Goal: Information Seeking & Learning: Learn about a topic

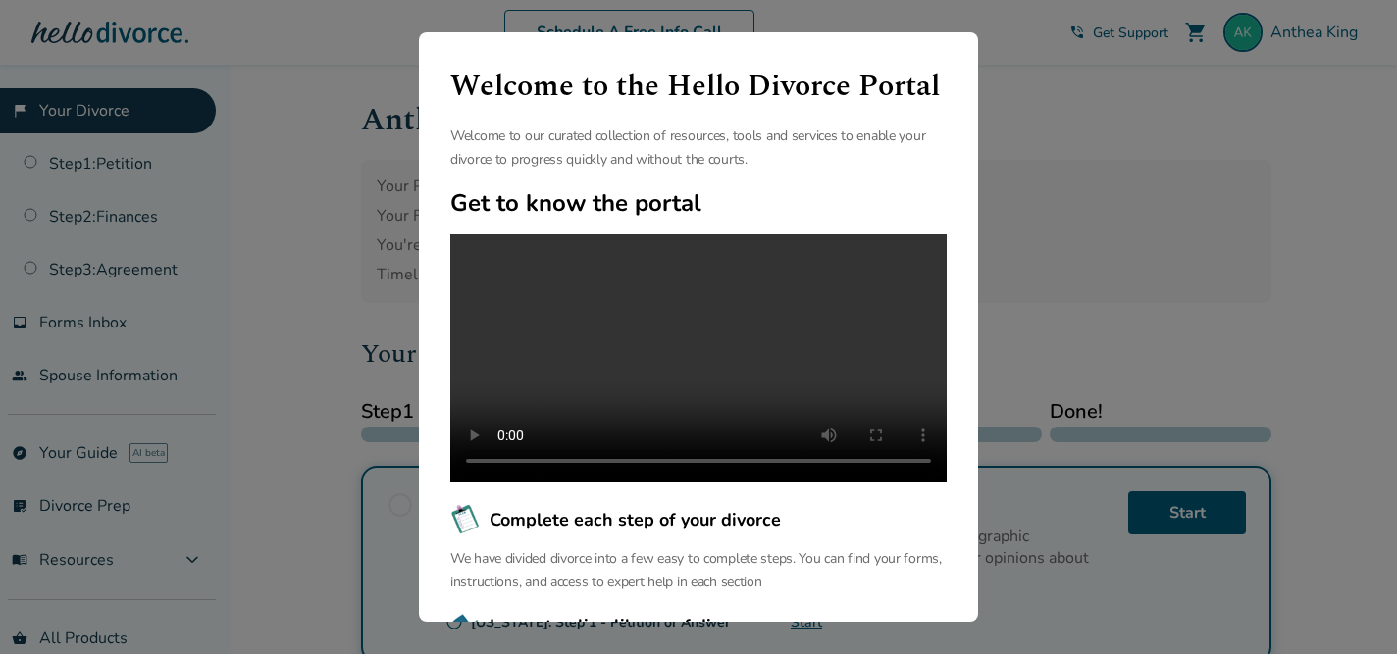
scroll to position [92, 0]
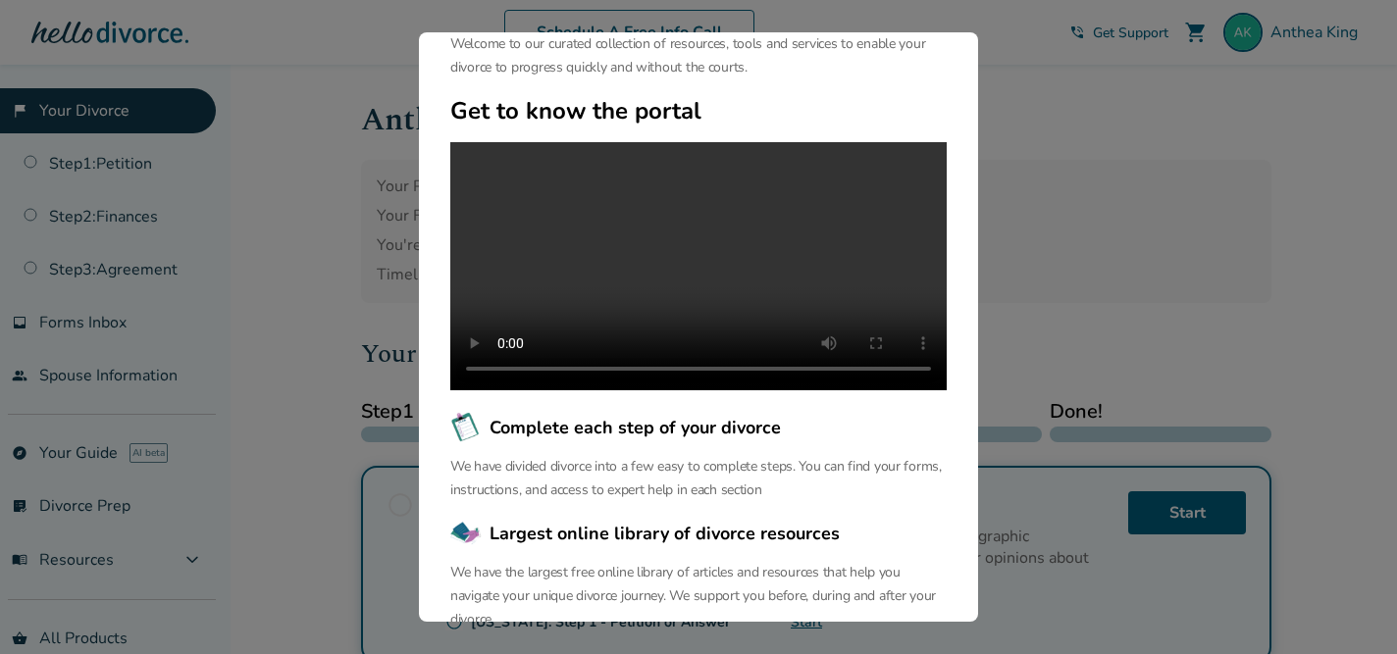
click at [649, 546] on span "Largest online library of divorce resources" at bounding box center [664, 533] width 350 height 25
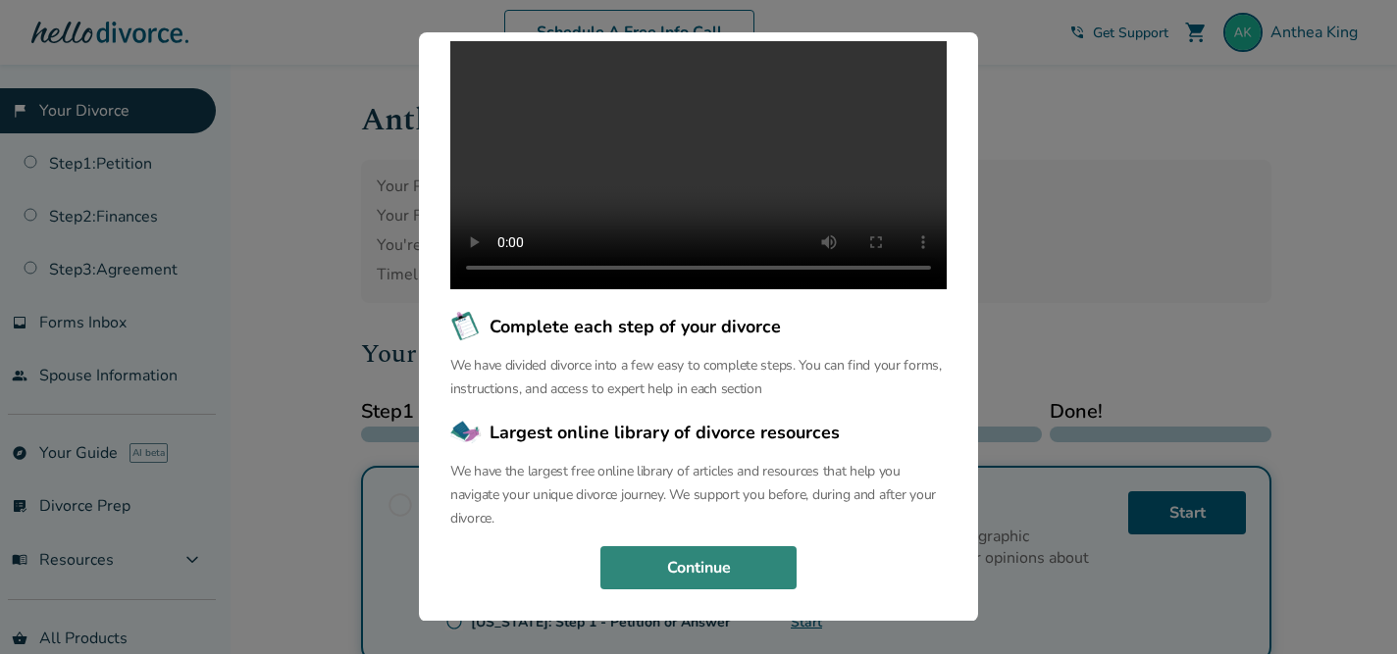
click at [664, 576] on button "Continue" at bounding box center [698, 567] width 196 height 43
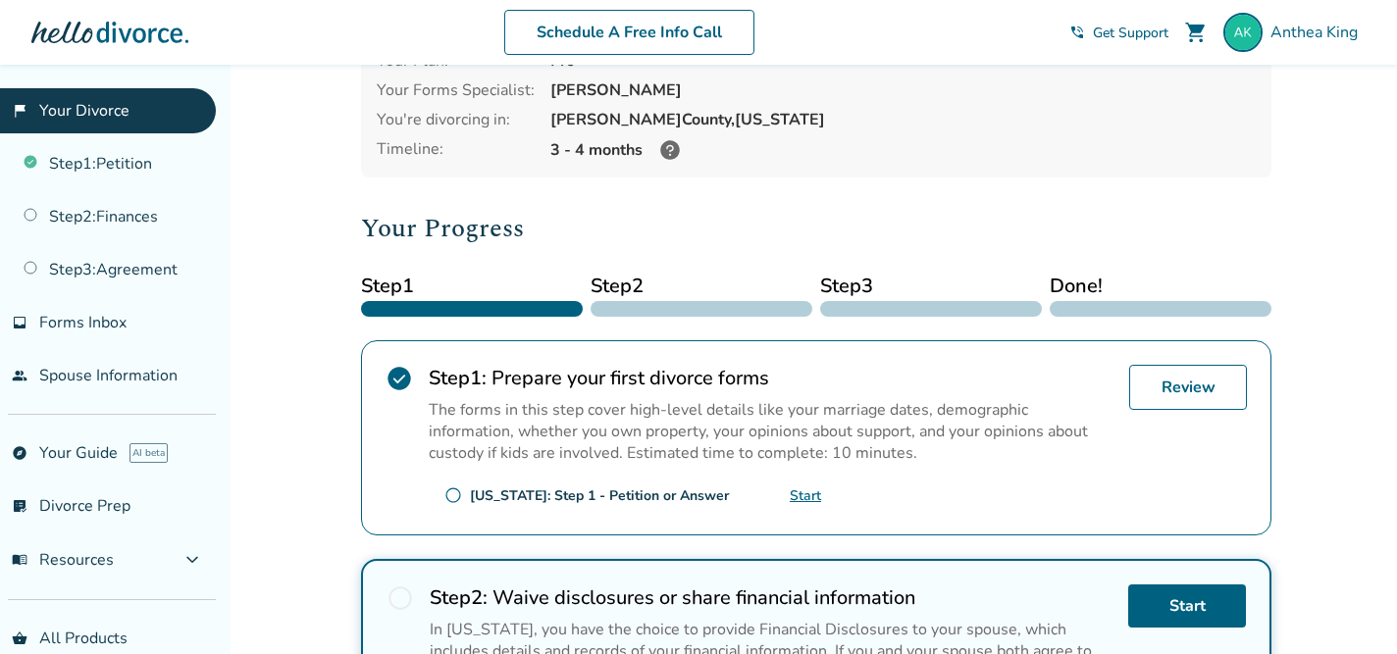
scroll to position [0, 0]
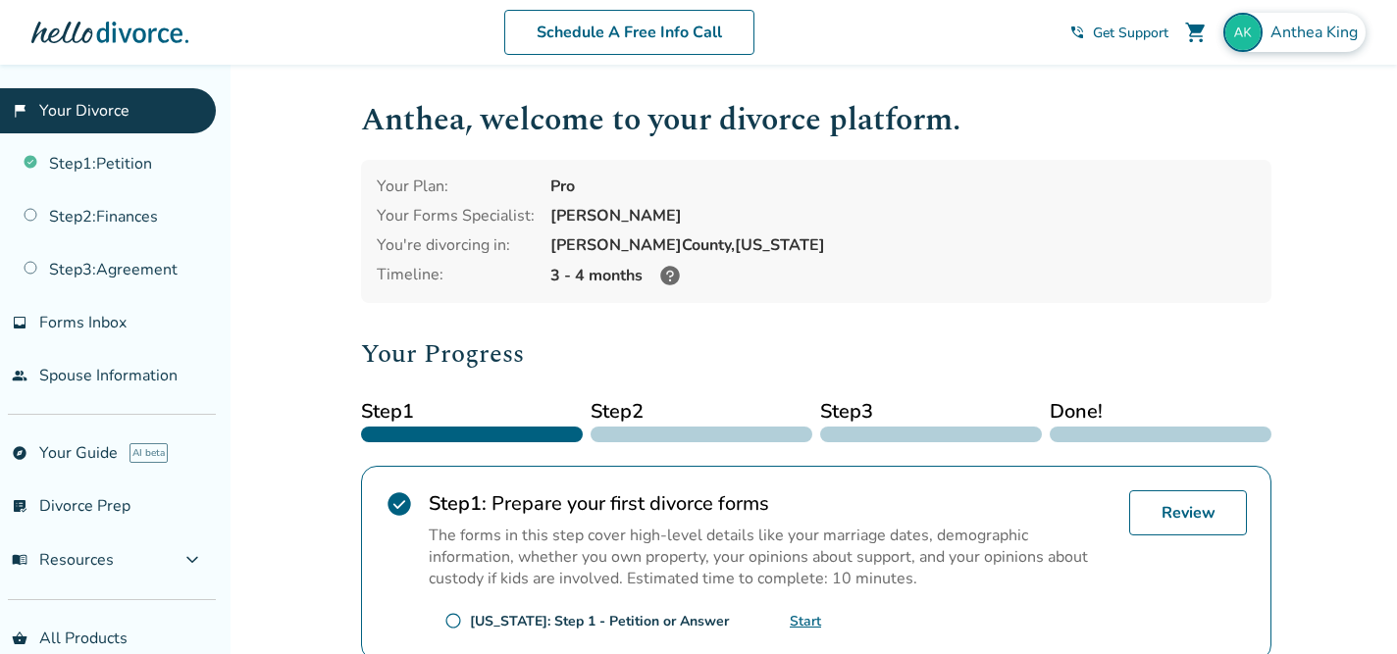
click at [1235, 45] on img at bounding box center [1242, 32] width 39 height 39
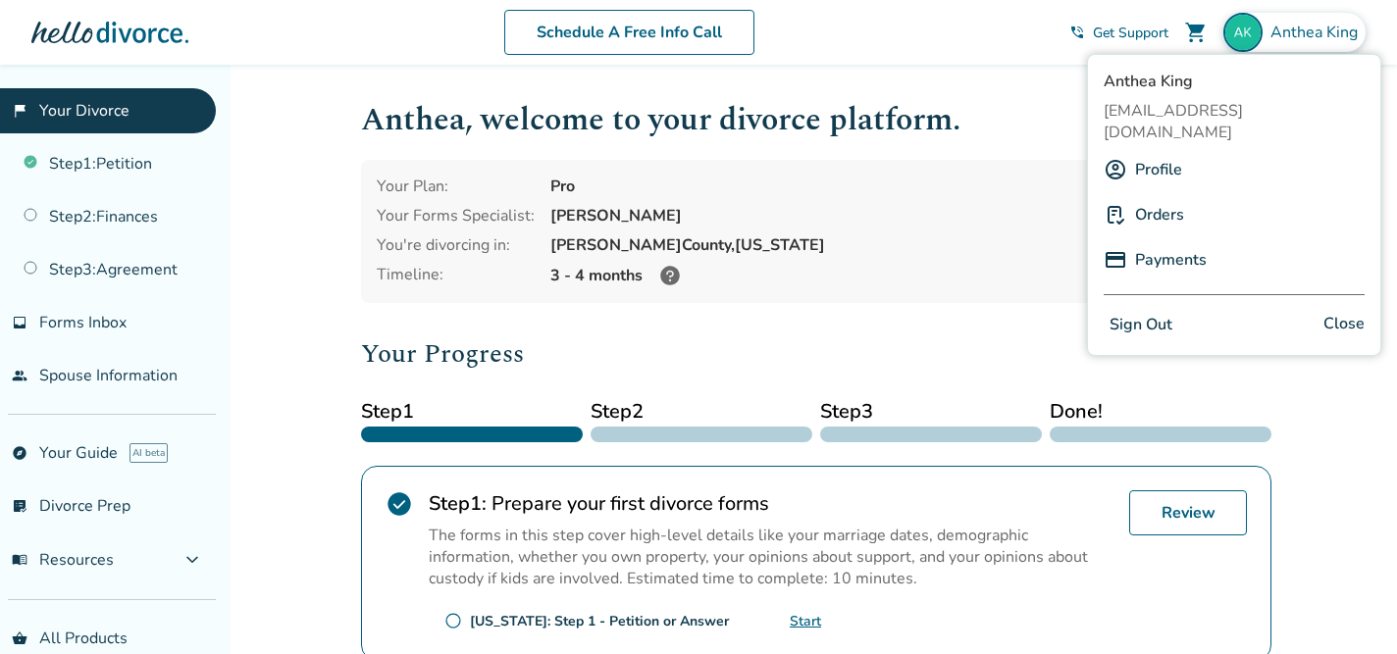
click at [1174, 151] on link "Profile" at bounding box center [1158, 169] width 47 height 37
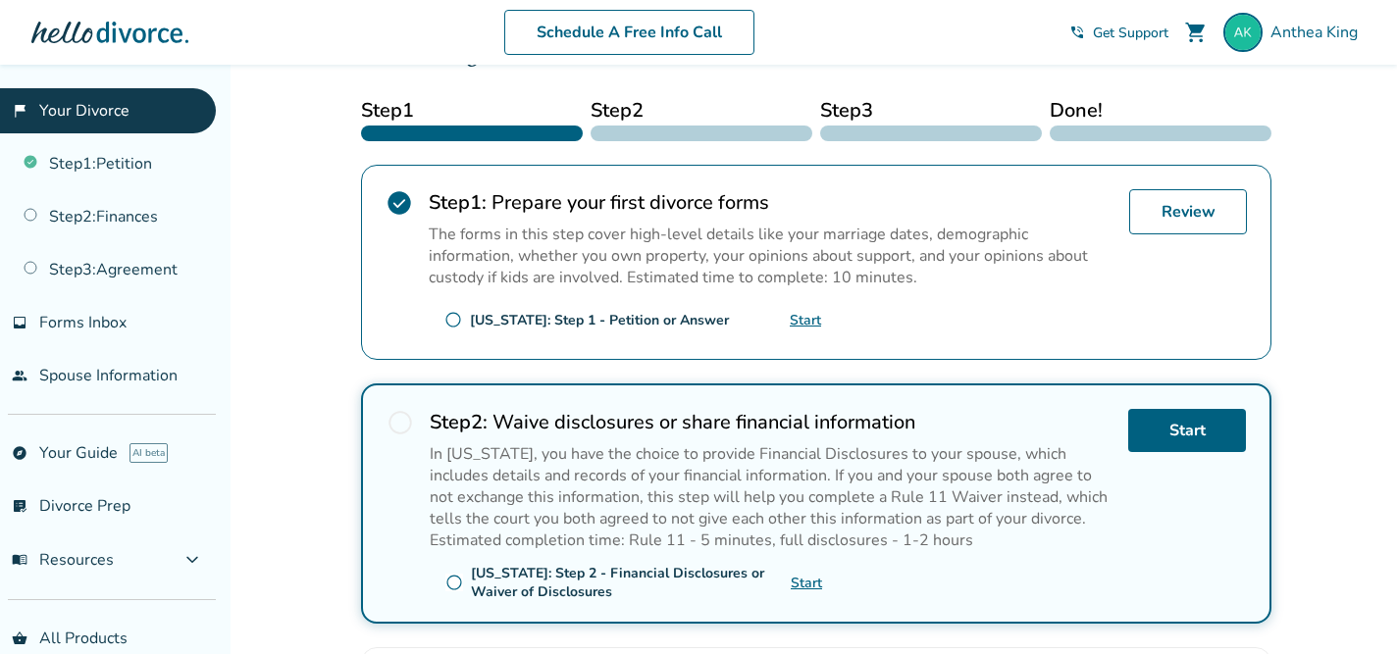
scroll to position [315, 0]
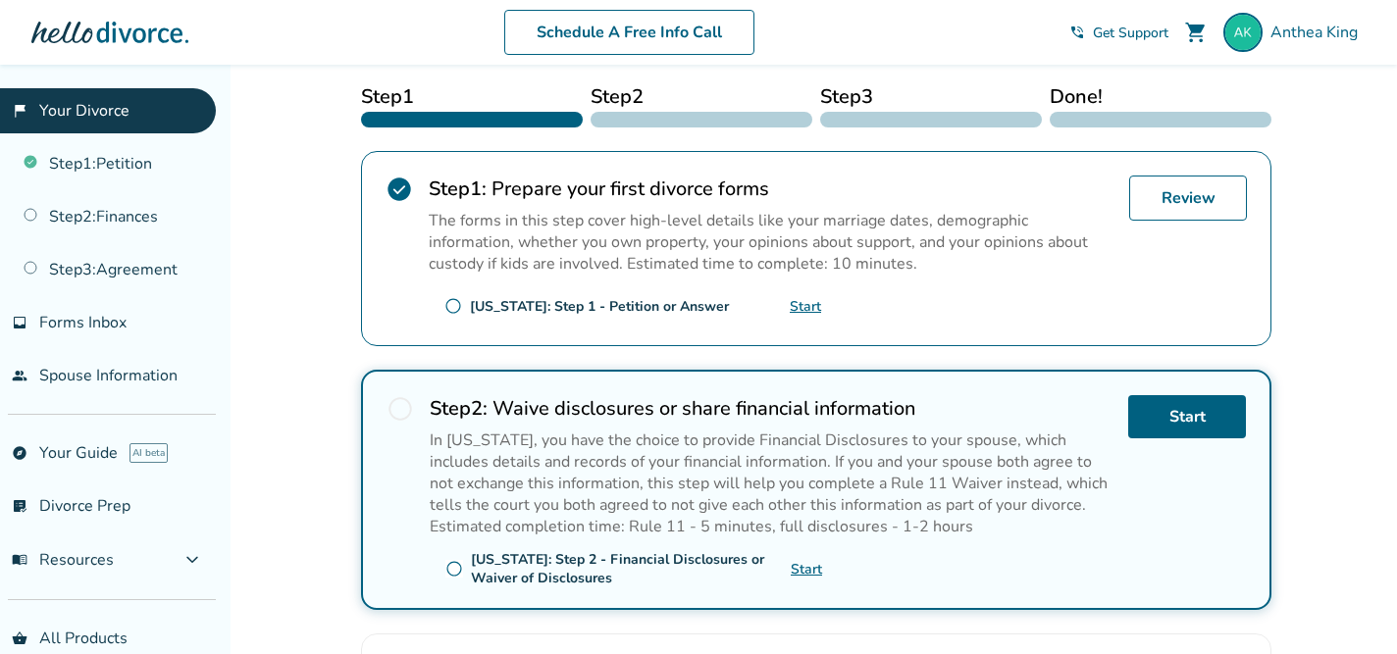
click at [399, 406] on span "radio_button_unchecked" at bounding box center [399, 408] width 27 height 27
click at [396, 404] on span "radio_button_unchecked" at bounding box center [399, 408] width 27 height 27
click at [88, 447] on link "explore Your Guide AI beta" at bounding box center [108, 453] width 216 height 45
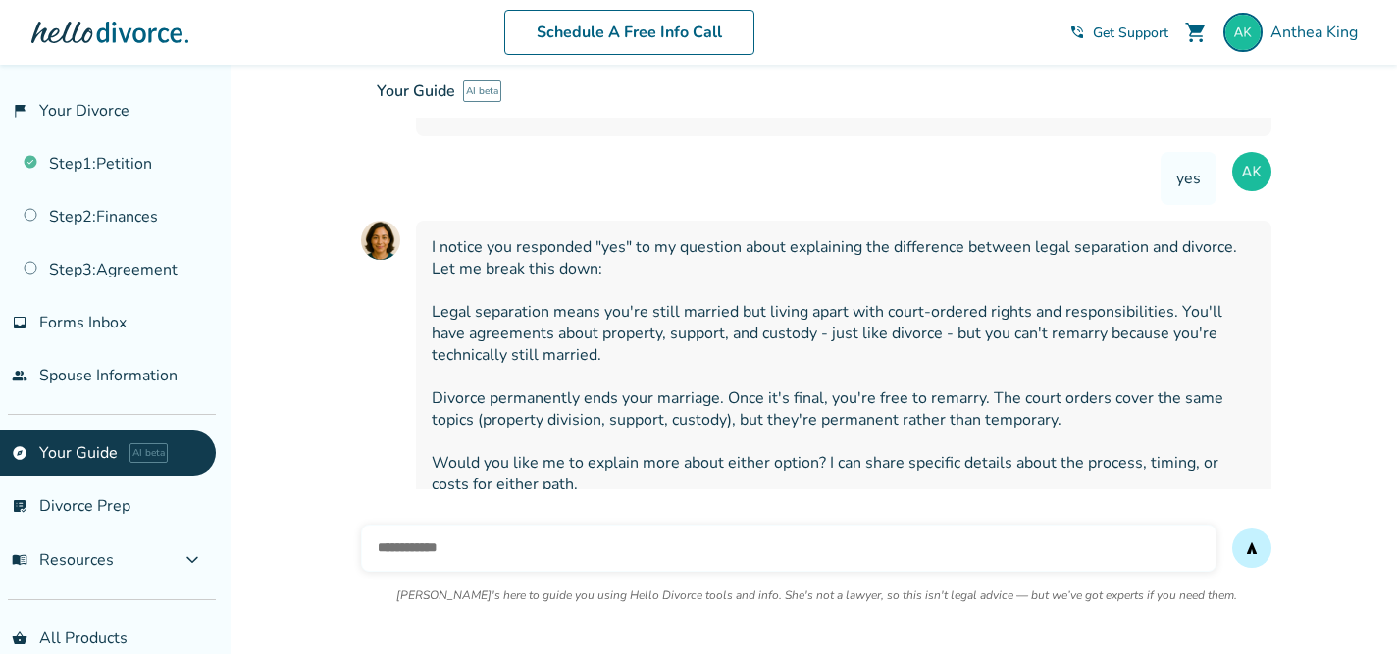
scroll to position [768, 0]
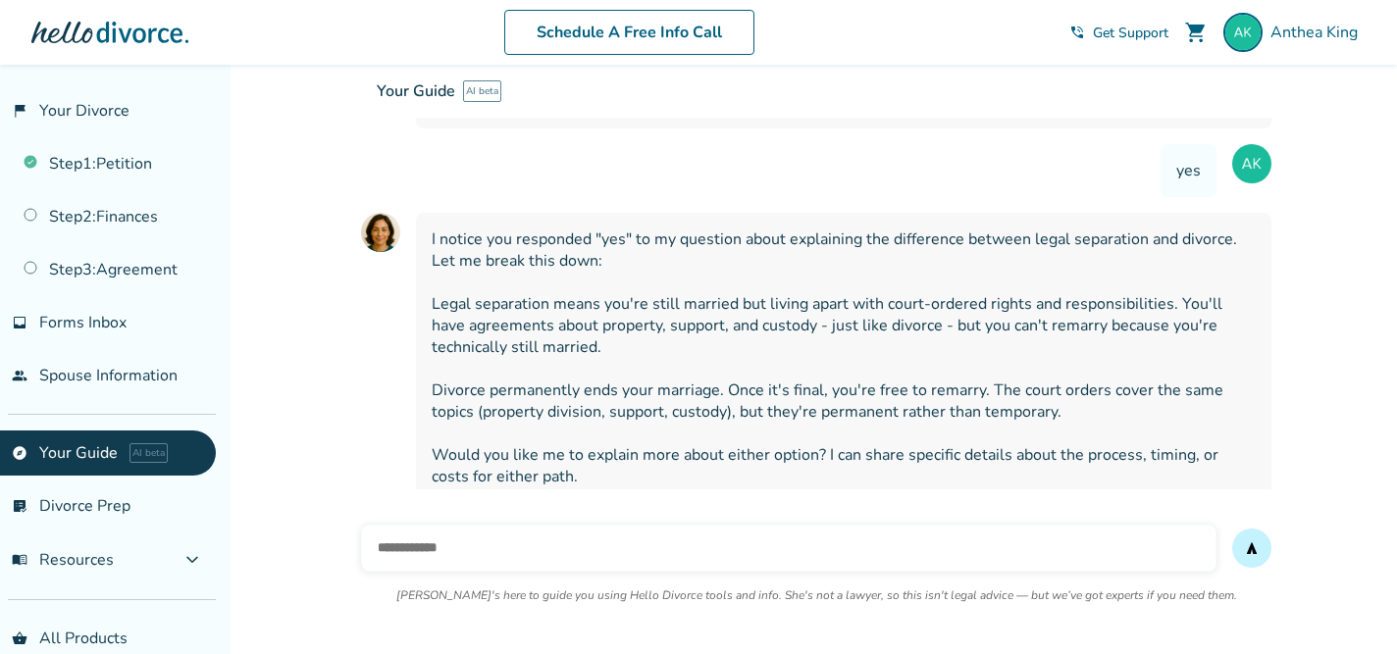
click at [428, 555] on input "text" at bounding box center [788, 548] width 855 height 47
type input "**********"
click at [1232, 529] on button "send" at bounding box center [1251, 548] width 39 height 39
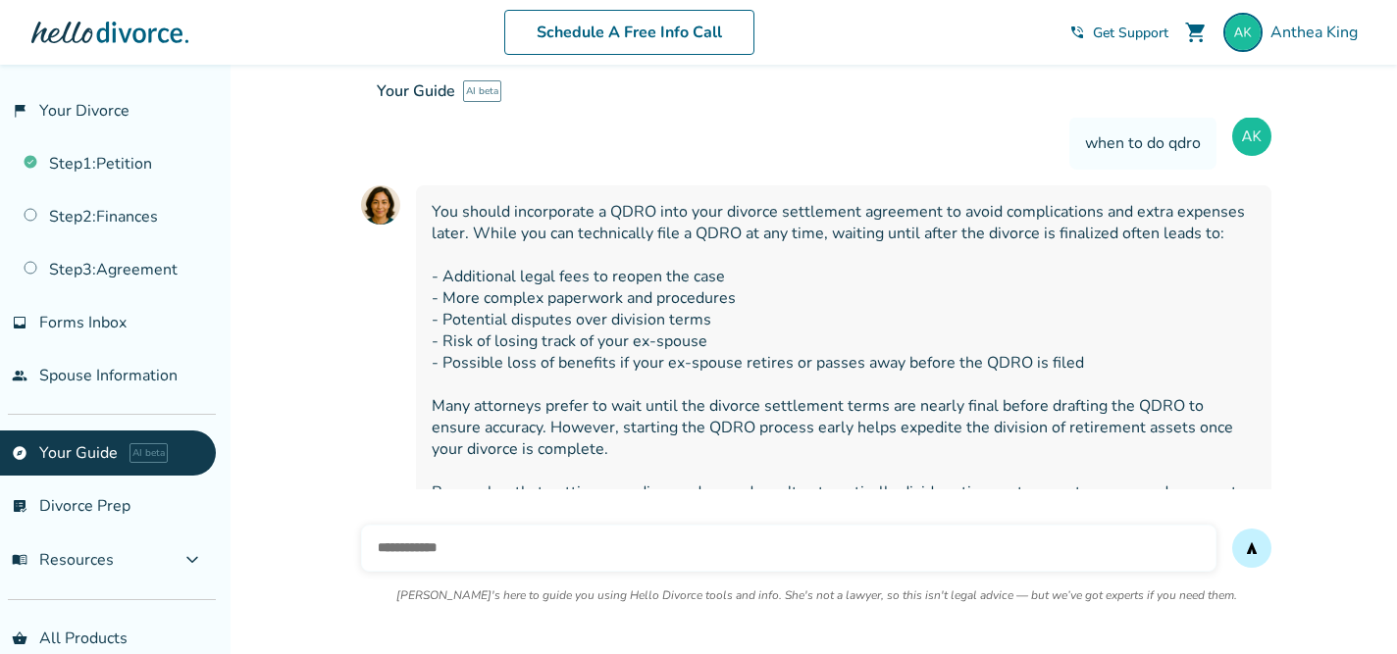
scroll to position [1221, 0]
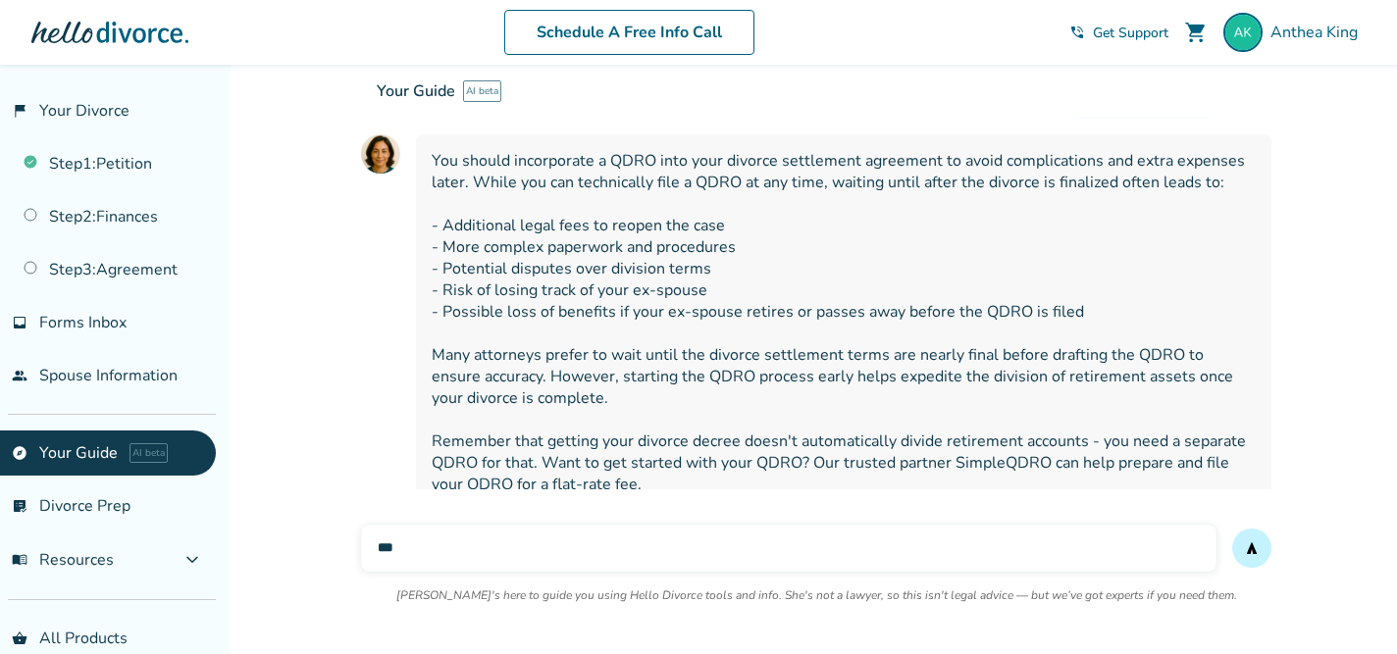
type input "***"
click at [1232, 529] on button "send" at bounding box center [1251, 548] width 39 height 39
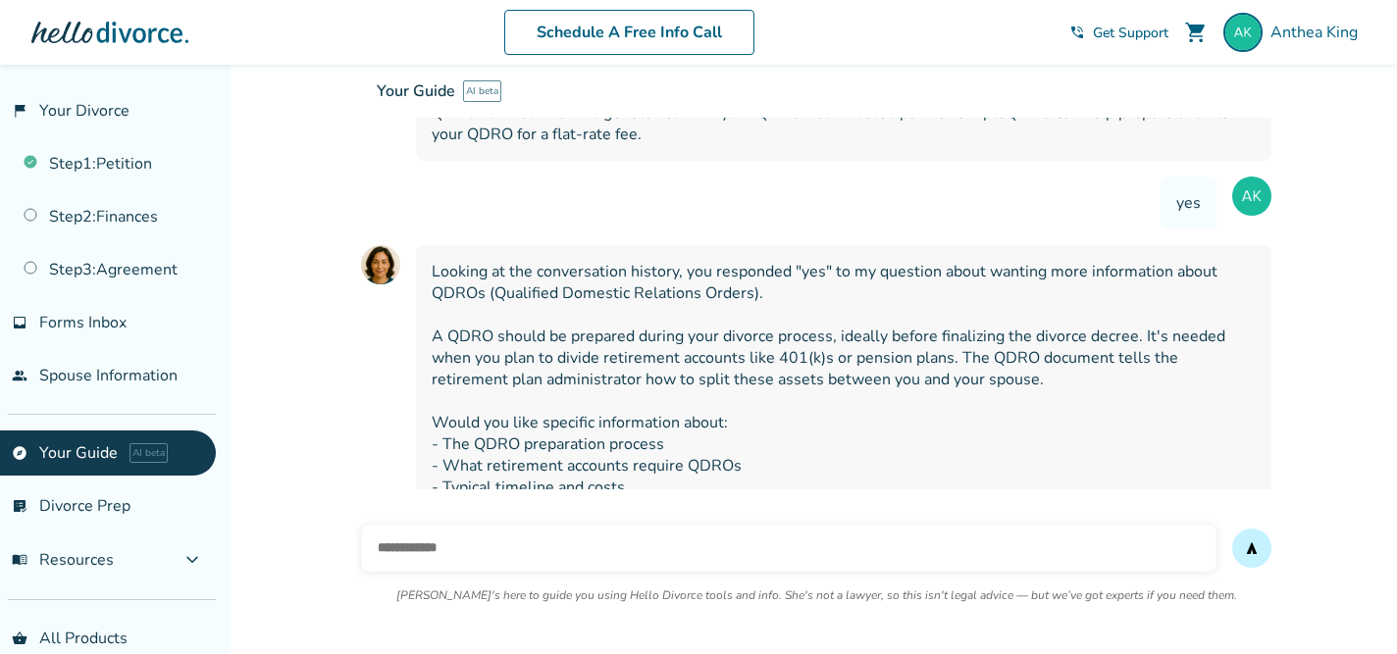
scroll to position [1589, 0]
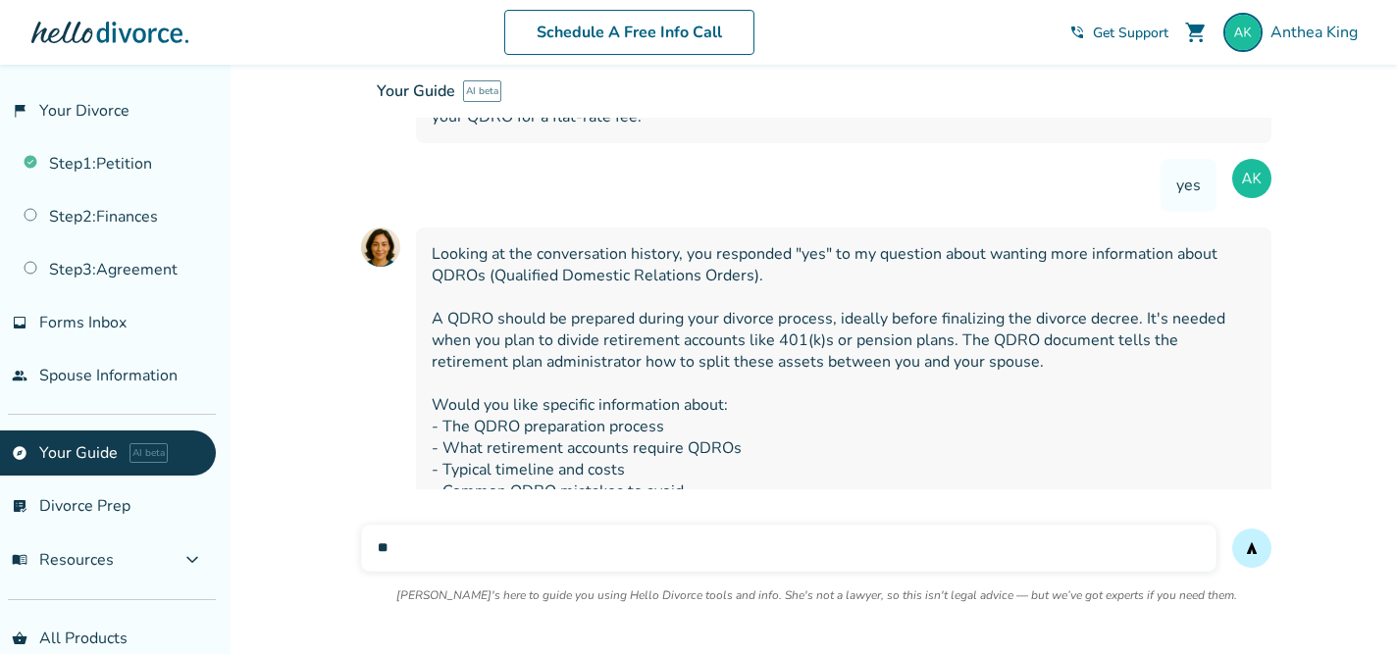
type input "*"
type input "**********"
click at [1232, 529] on button "send" at bounding box center [1251, 548] width 39 height 39
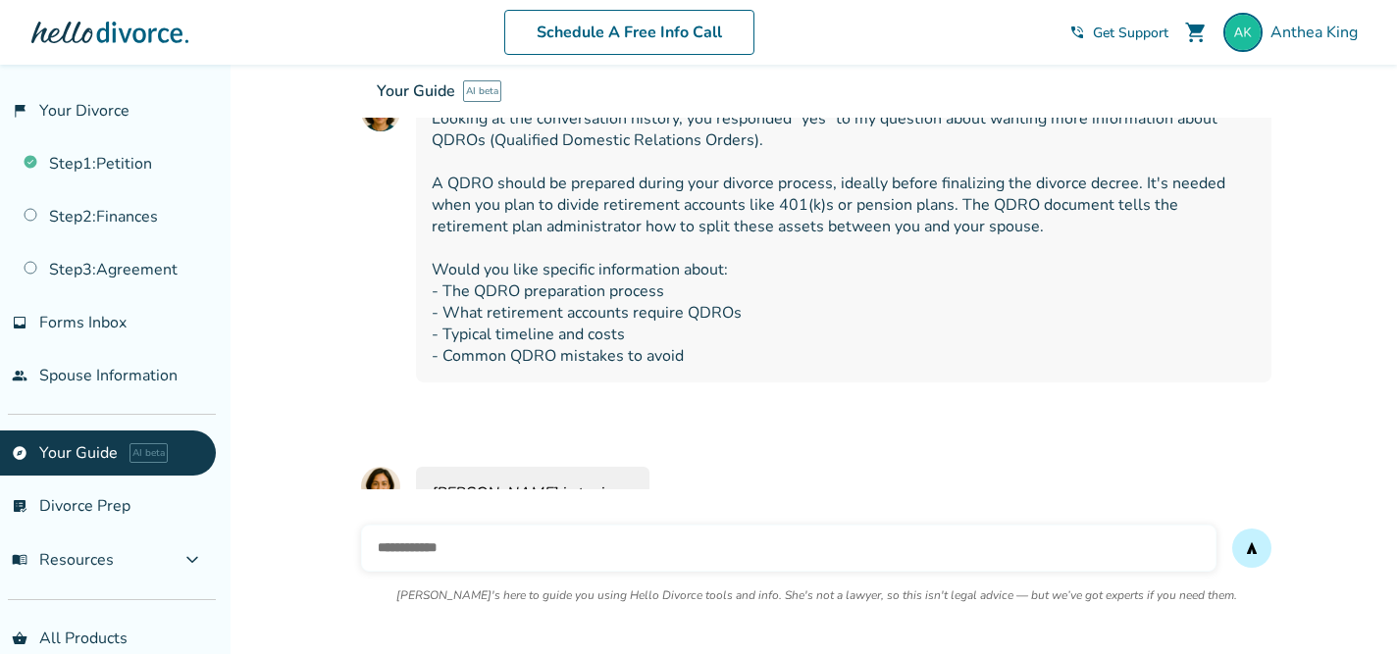
scroll to position [1725, 0]
type input "****"
click at [1232, 529] on button "send" at bounding box center [1251, 548] width 39 height 39
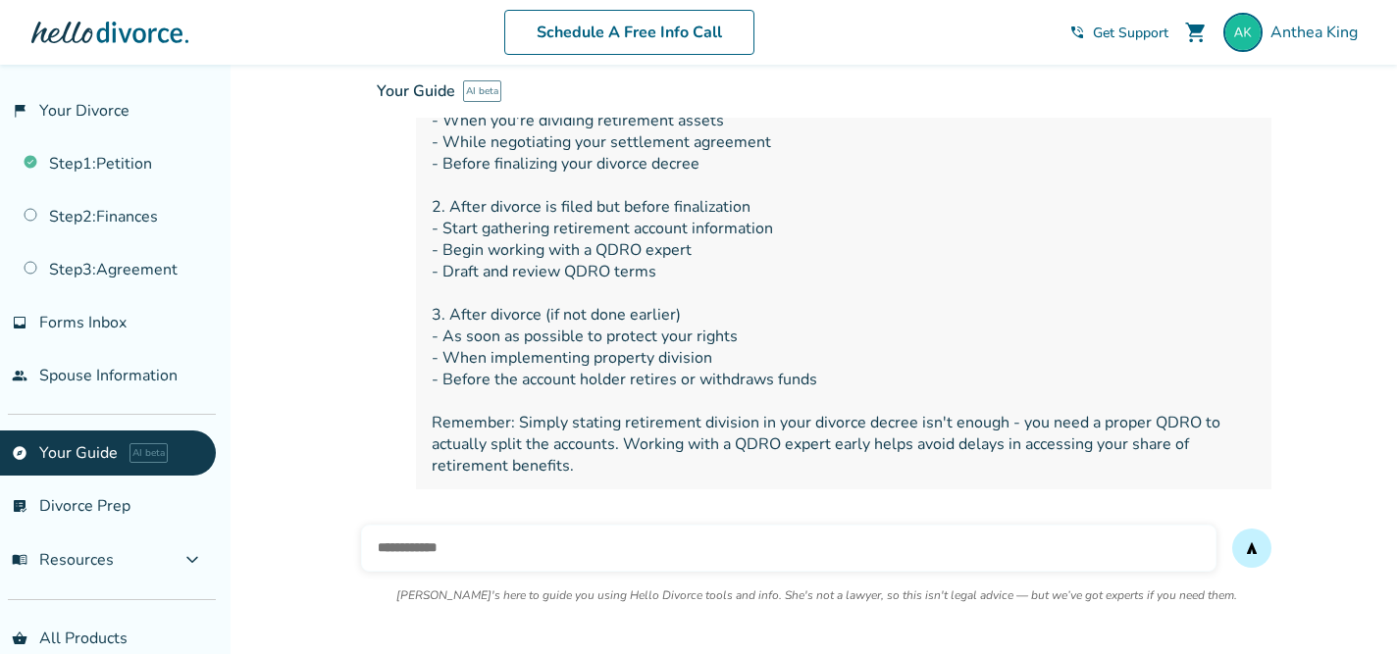
scroll to position [2600, 0]
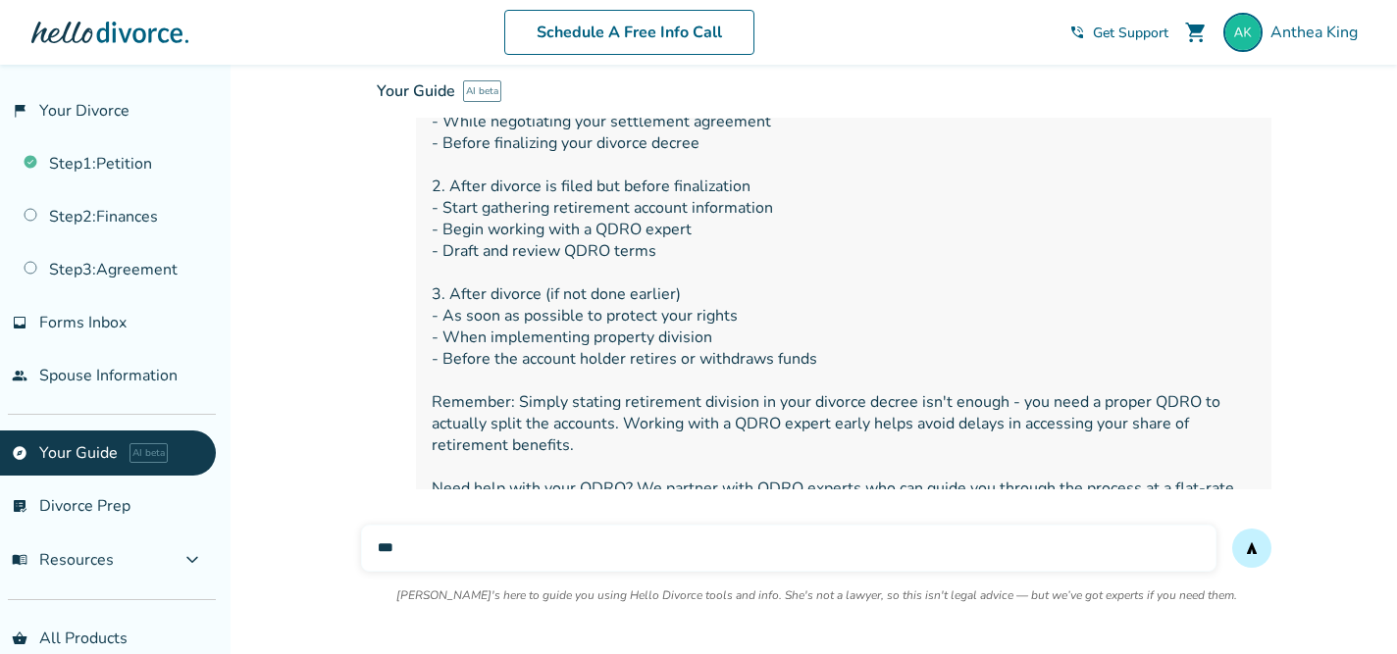
type input "***"
click at [1232, 529] on button "send" at bounding box center [1251, 548] width 39 height 39
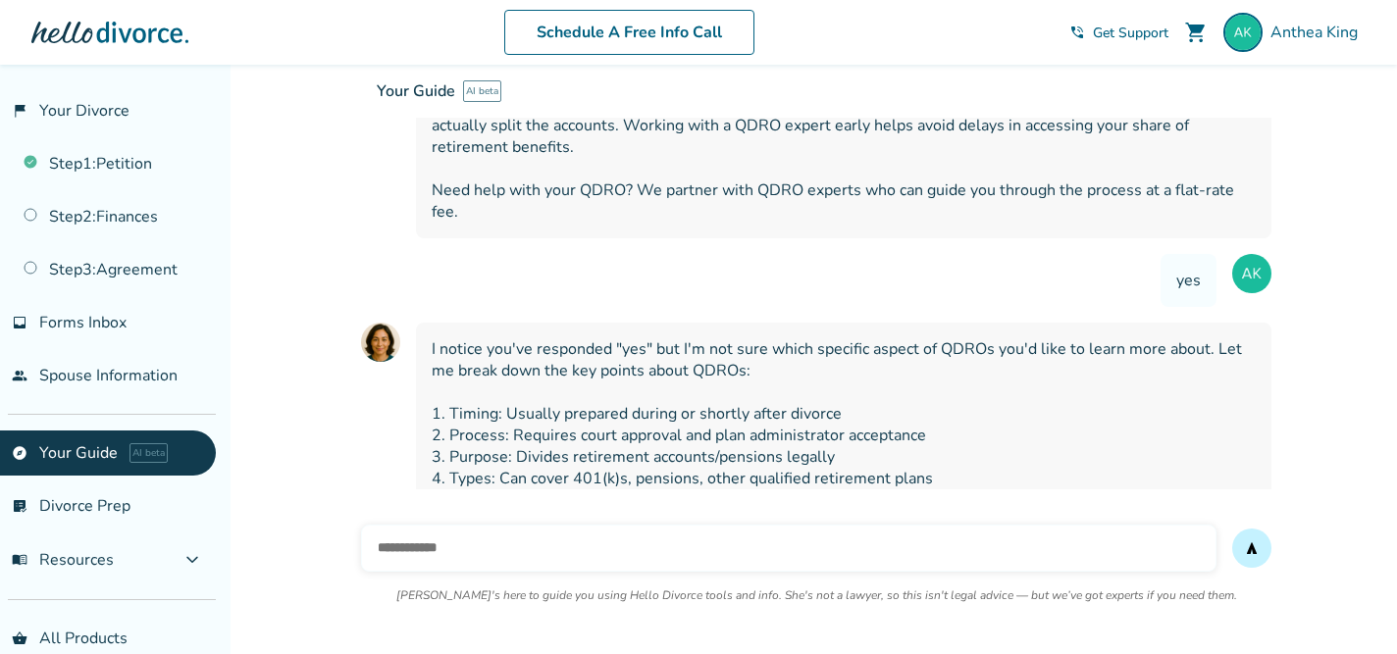
scroll to position [2905, 0]
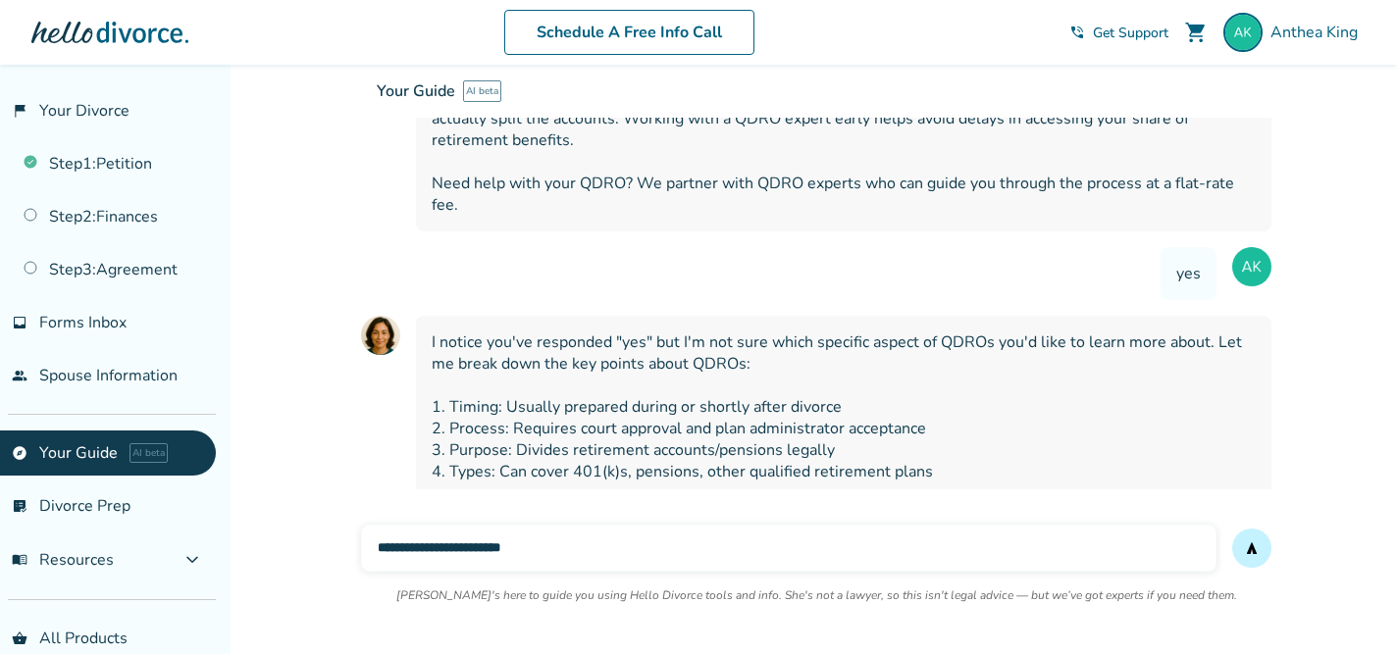
type input "**********"
click at [1232, 529] on button "send" at bounding box center [1251, 548] width 39 height 39
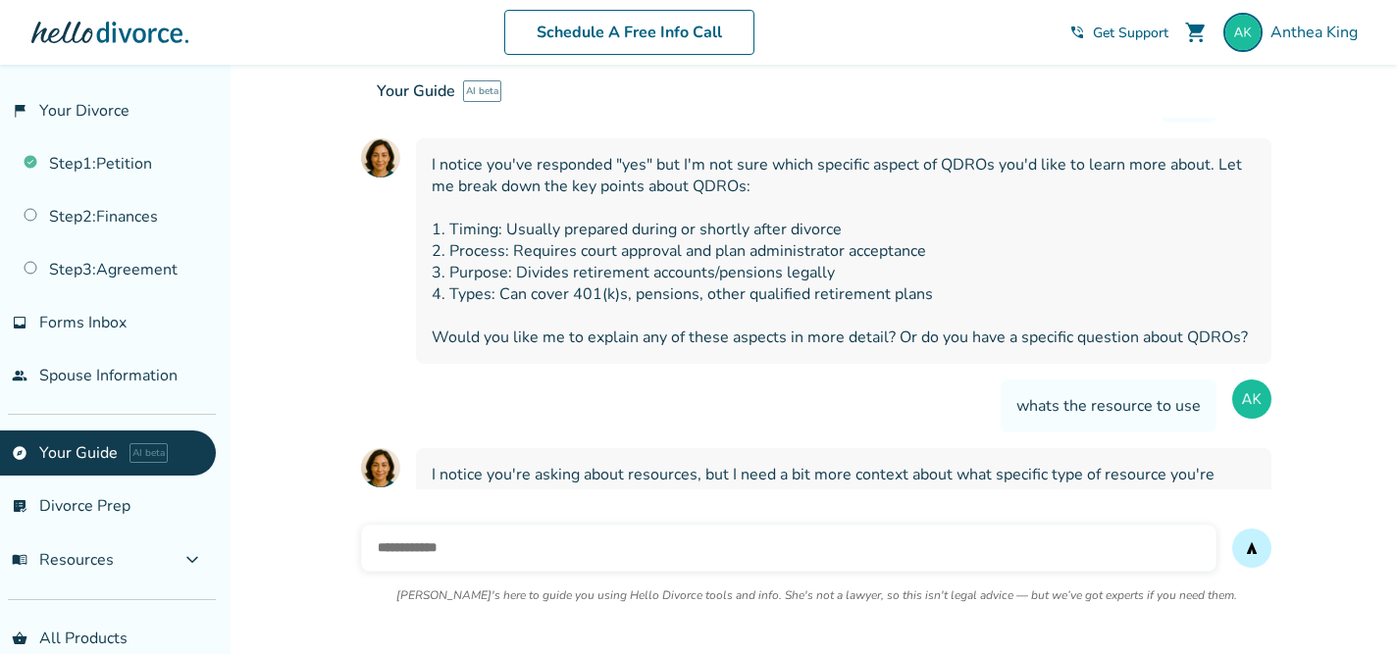
scroll to position [3083, 0]
type input "***"
click at [1232, 529] on button "send" at bounding box center [1251, 548] width 39 height 39
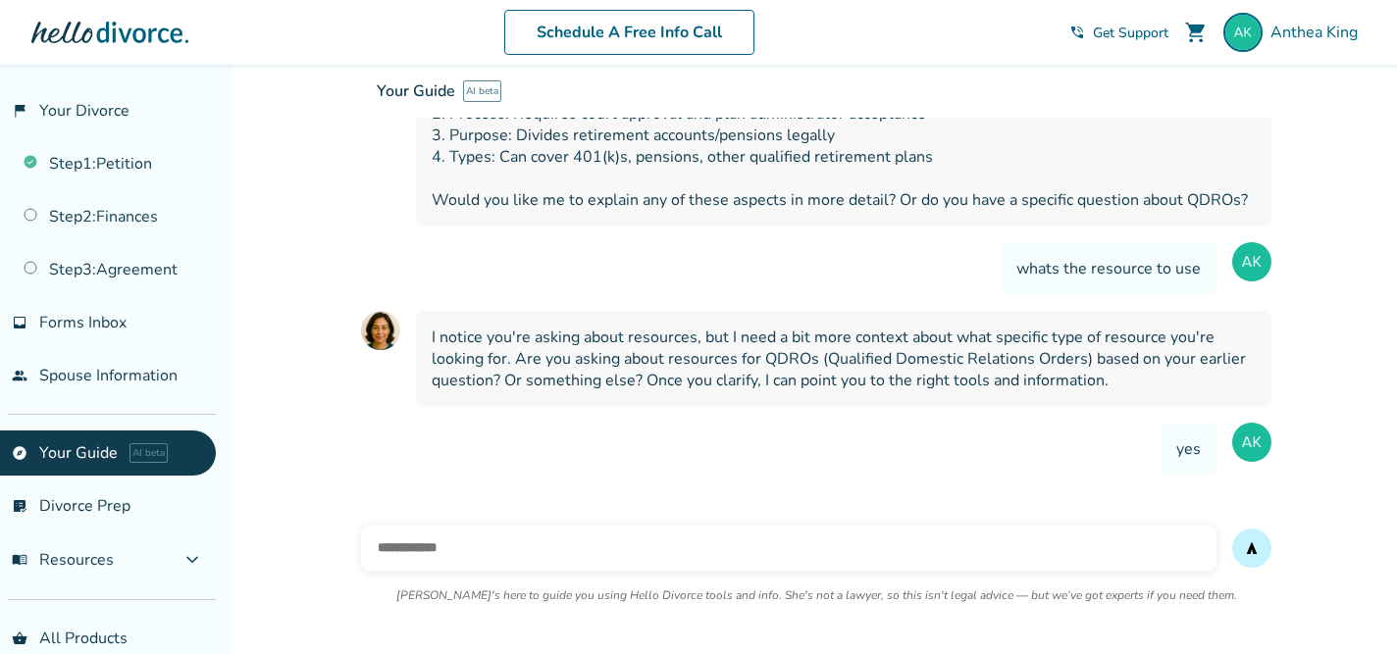
scroll to position [3262, 0]
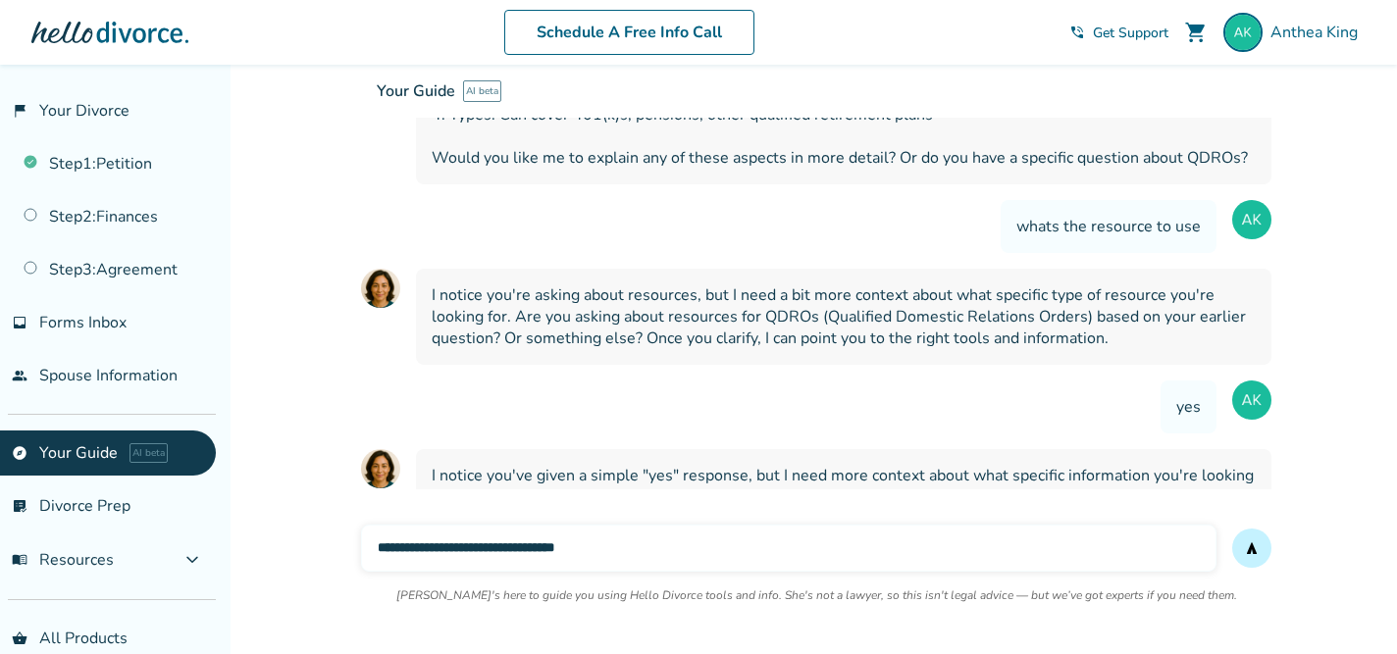
type input "**********"
click at [1232, 529] on button "send" at bounding box center [1251, 548] width 39 height 39
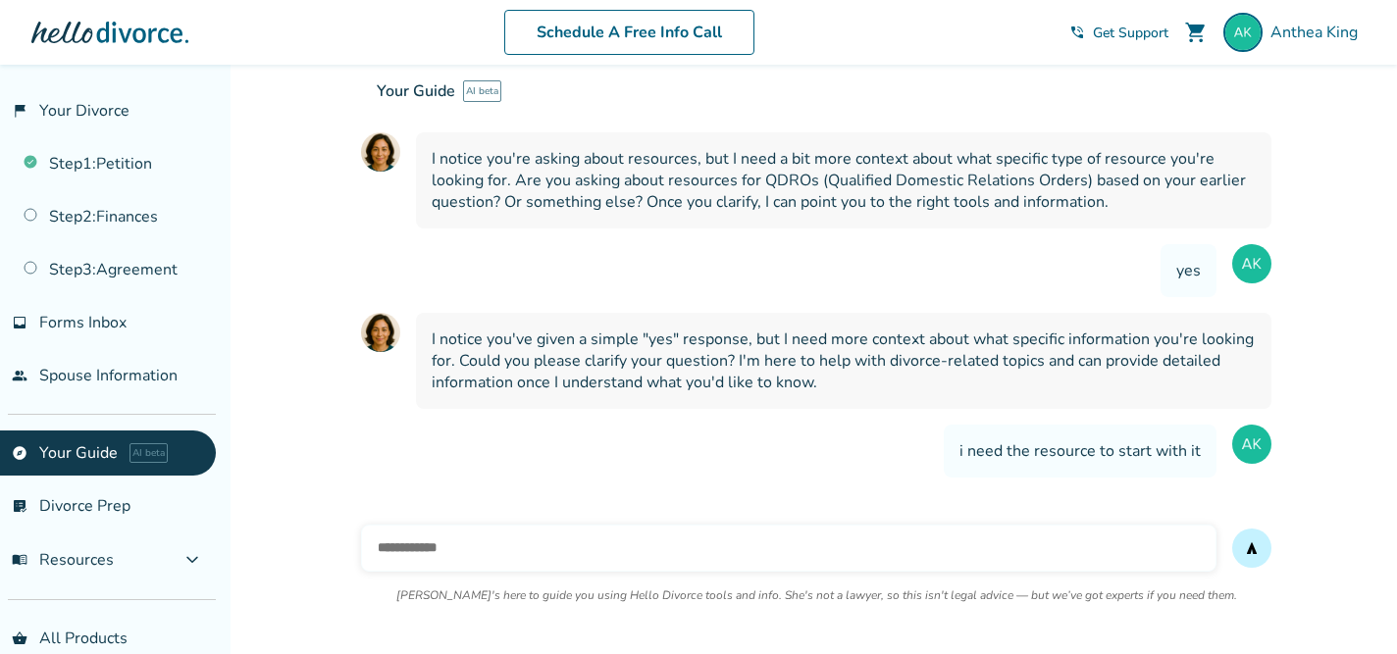
scroll to position [3440, 0]
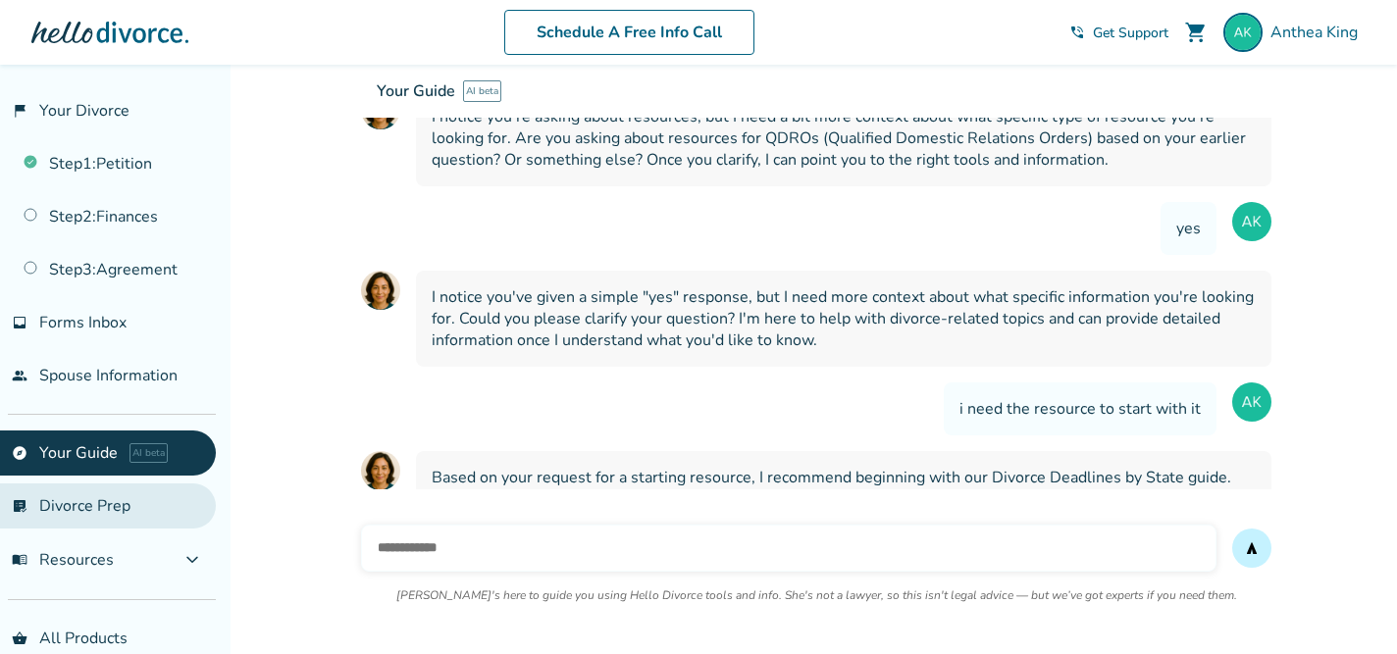
click at [63, 497] on link "list_alt_check Divorce Prep" at bounding box center [108, 506] width 216 height 45
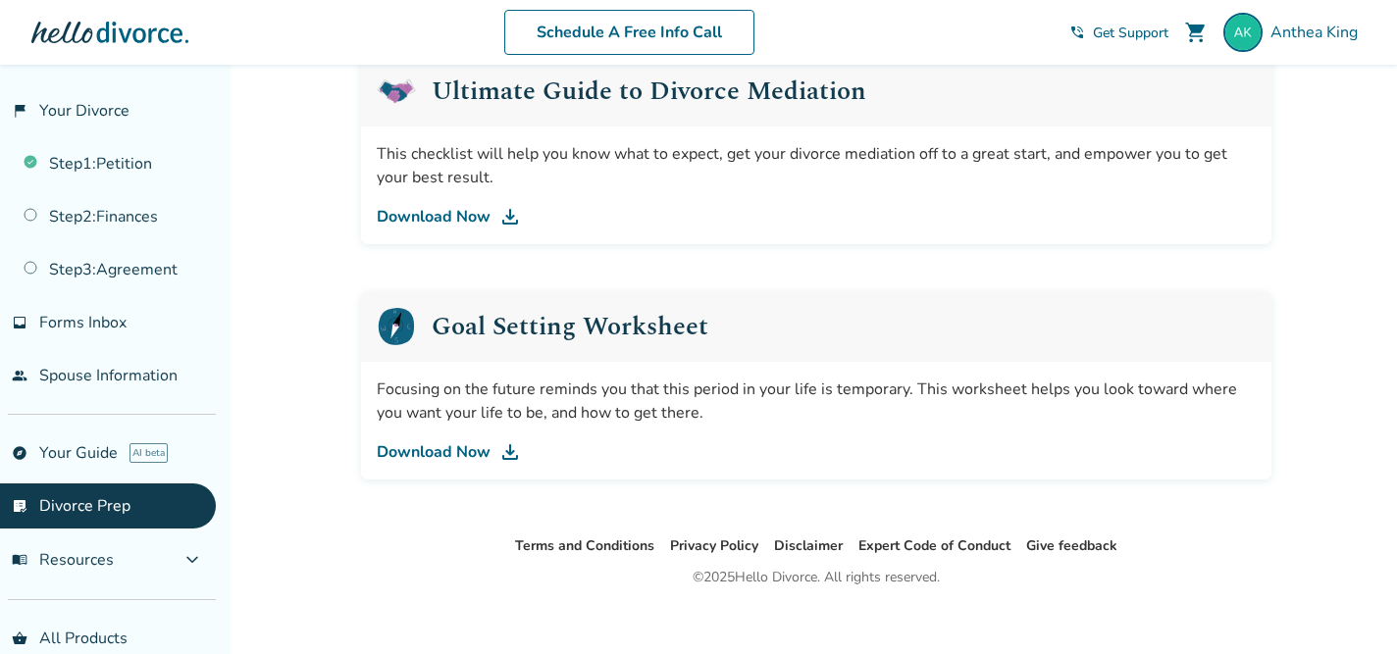
scroll to position [1249, 0]
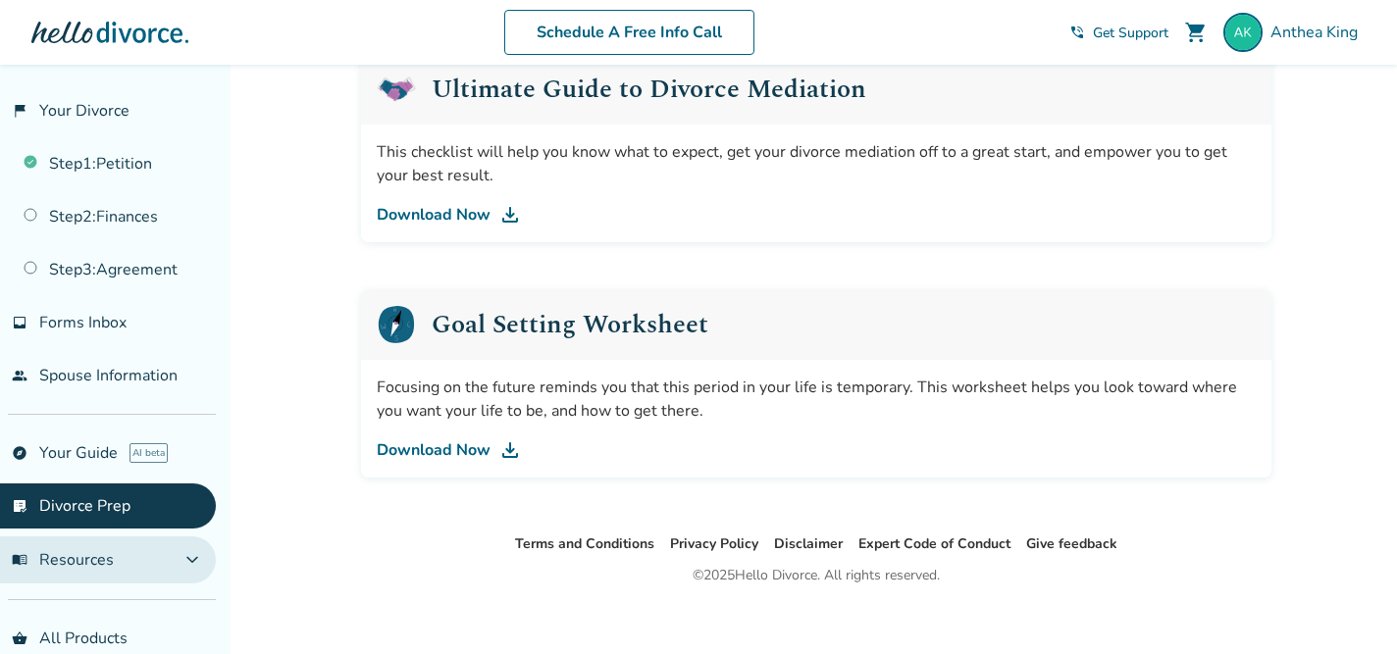
click at [126, 546] on button "menu_book Resources expand_more" at bounding box center [108, 559] width 216 height 47
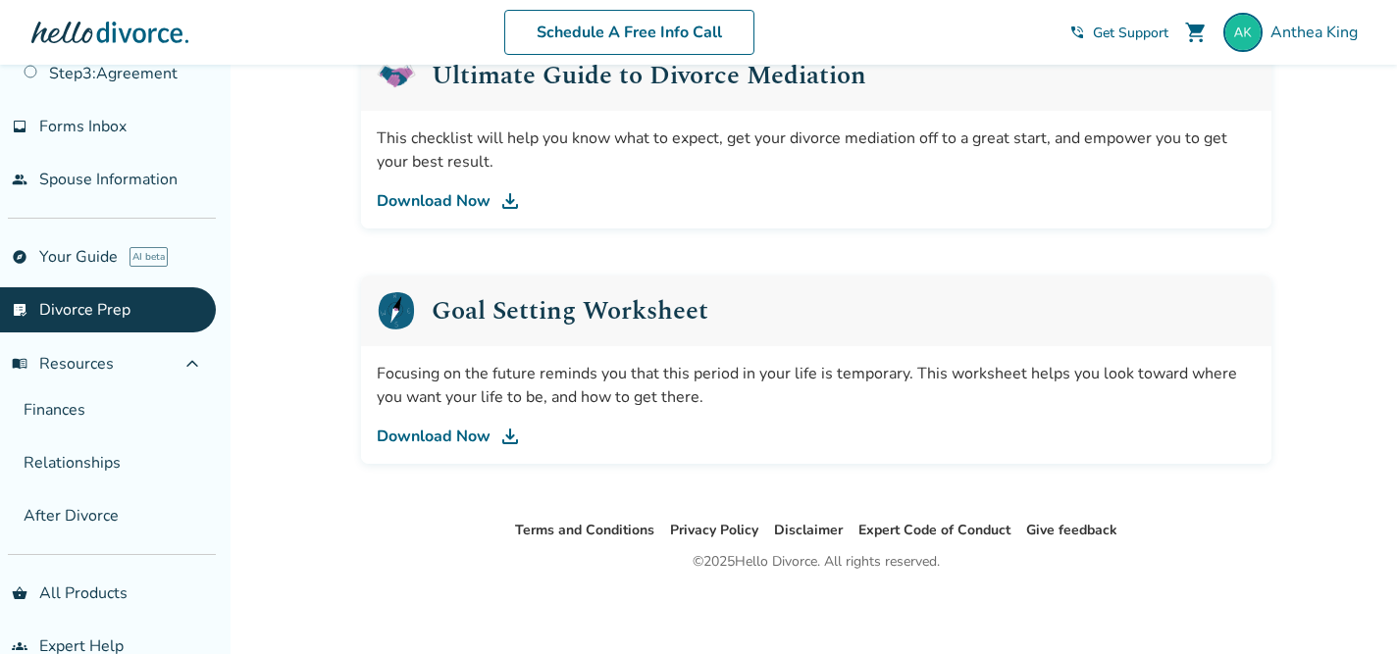
scroll to position [228, 0]
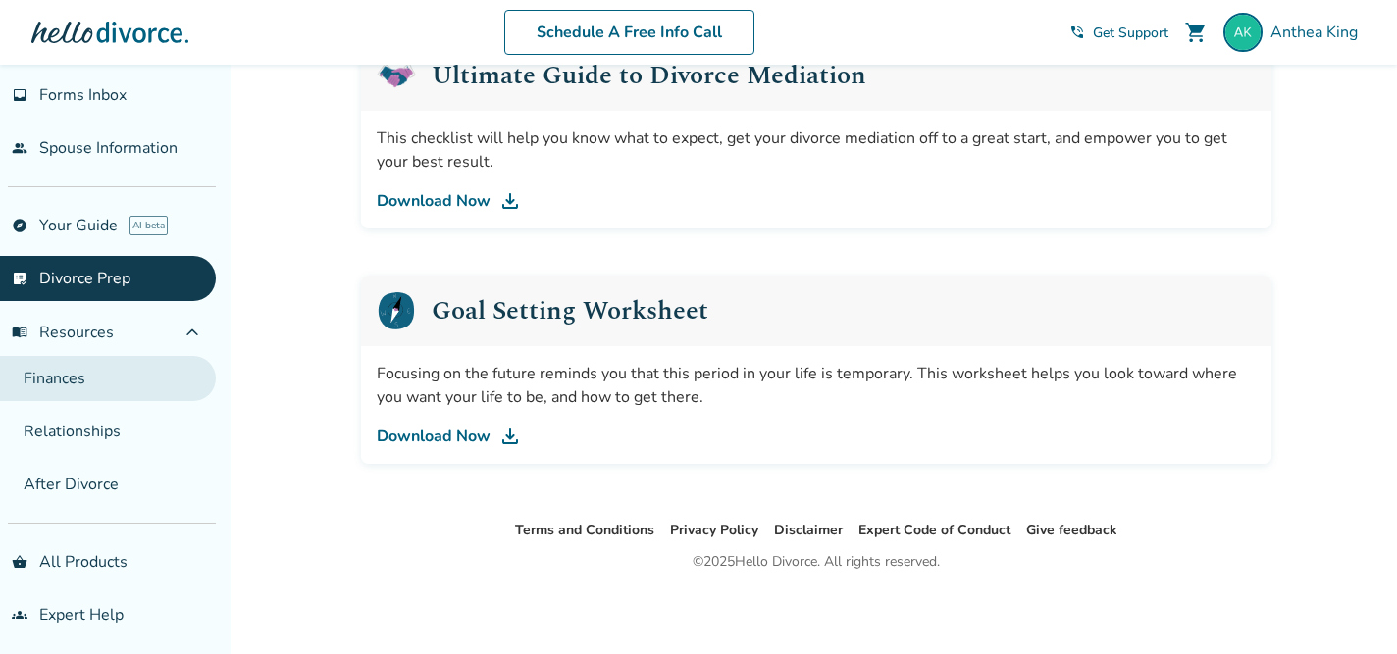
click at [73, 367] on link "Finances" at bounding box center [108, 378] width 216 height 45
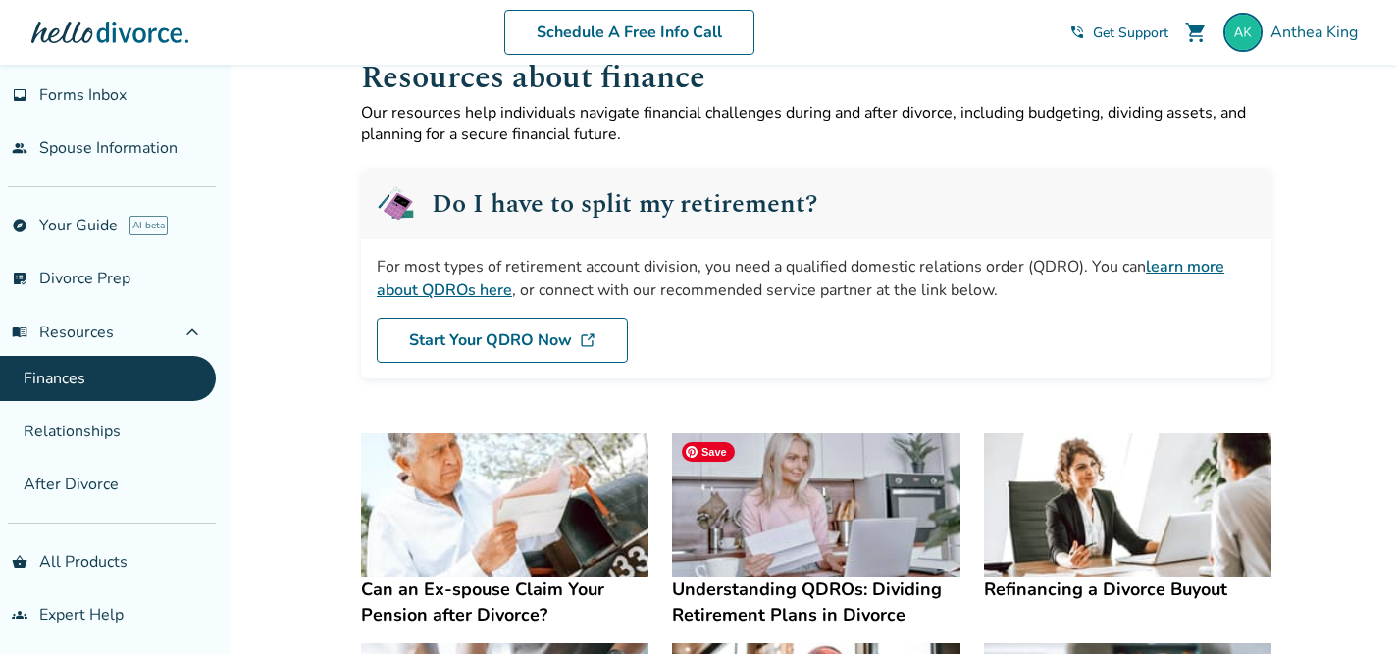
scroll to position [27, 0]
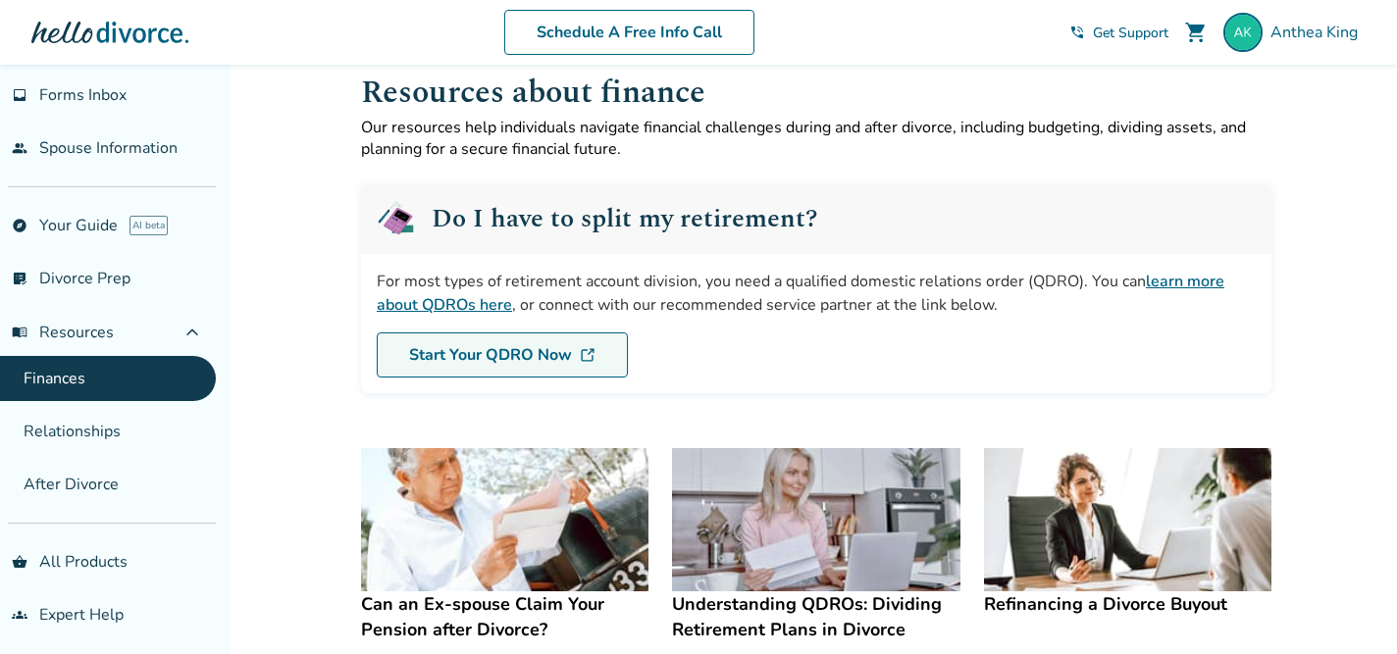
click at [538, 349] on link "Start Your QDRO Now" at bounding box center [502, 354] width 251 height 45
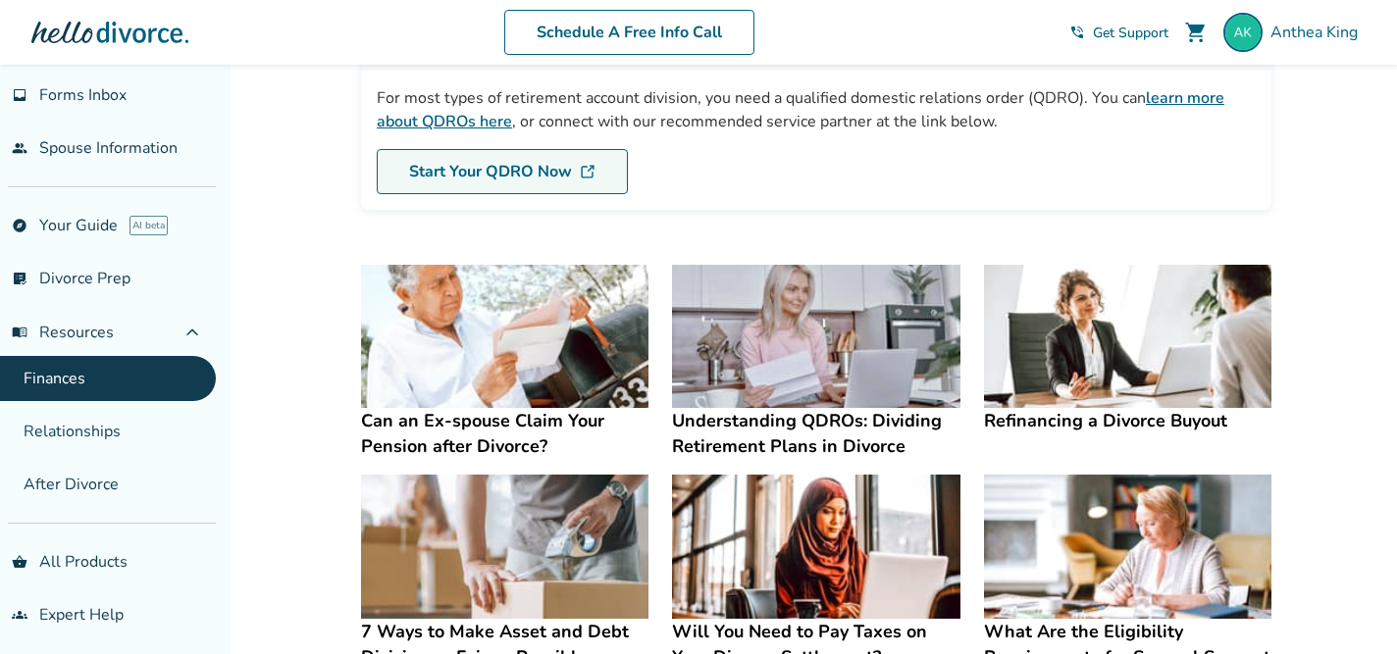
scroll to position [212, 0]
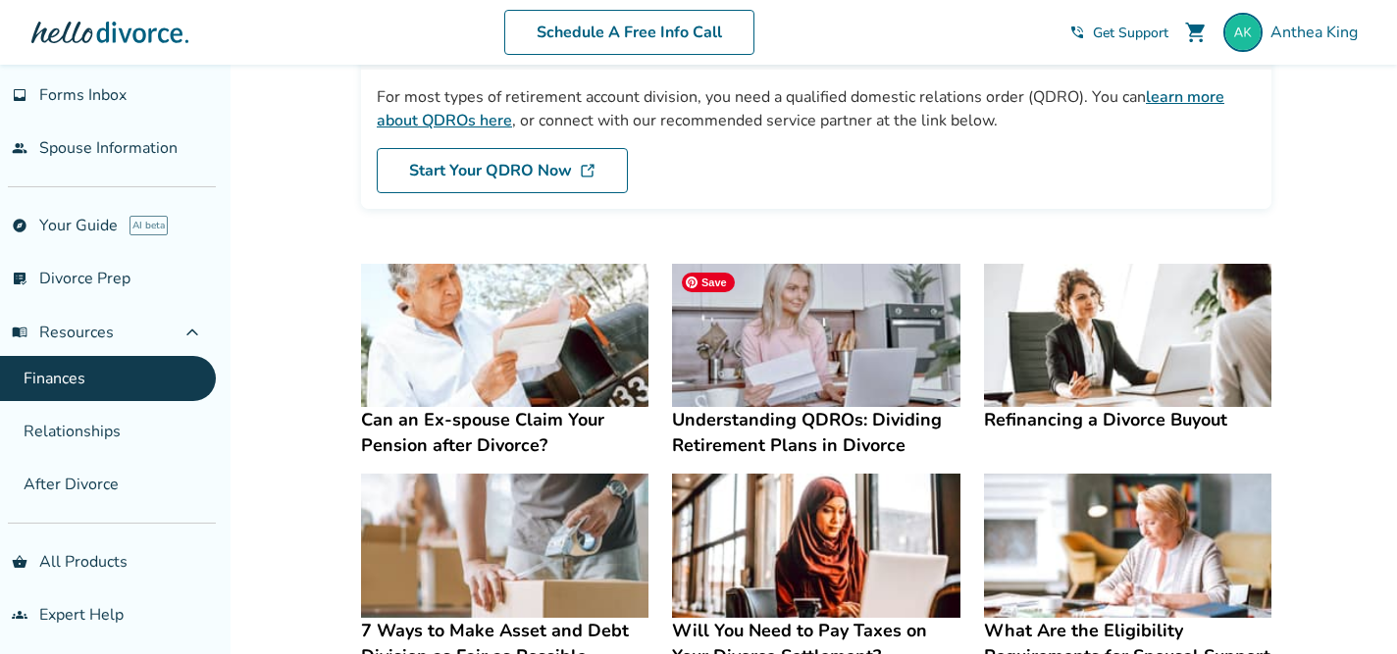
click at [878, 343] on img at bounding box center [815, 336] width 287 height 144
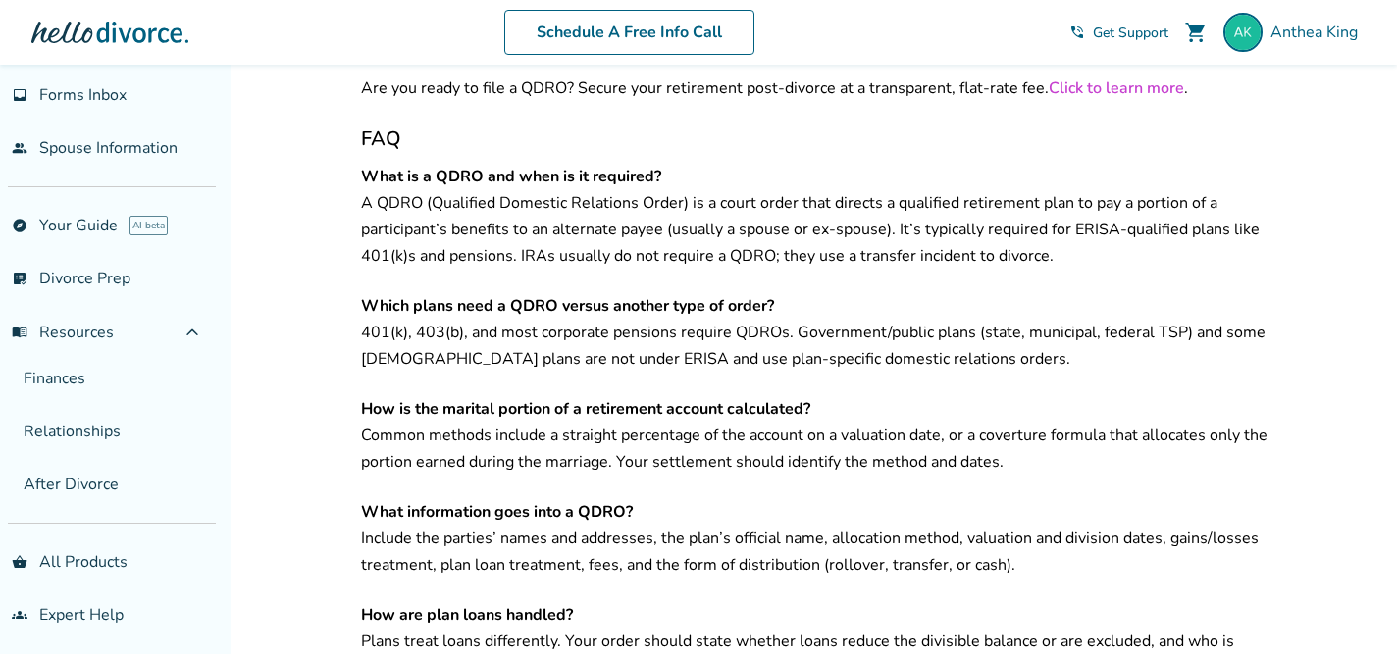
scroll to position [3177, 0]
click at [71, 339] on button "menu_book Resources expand_less" at bounding box center [108, 332] width 216 height 47
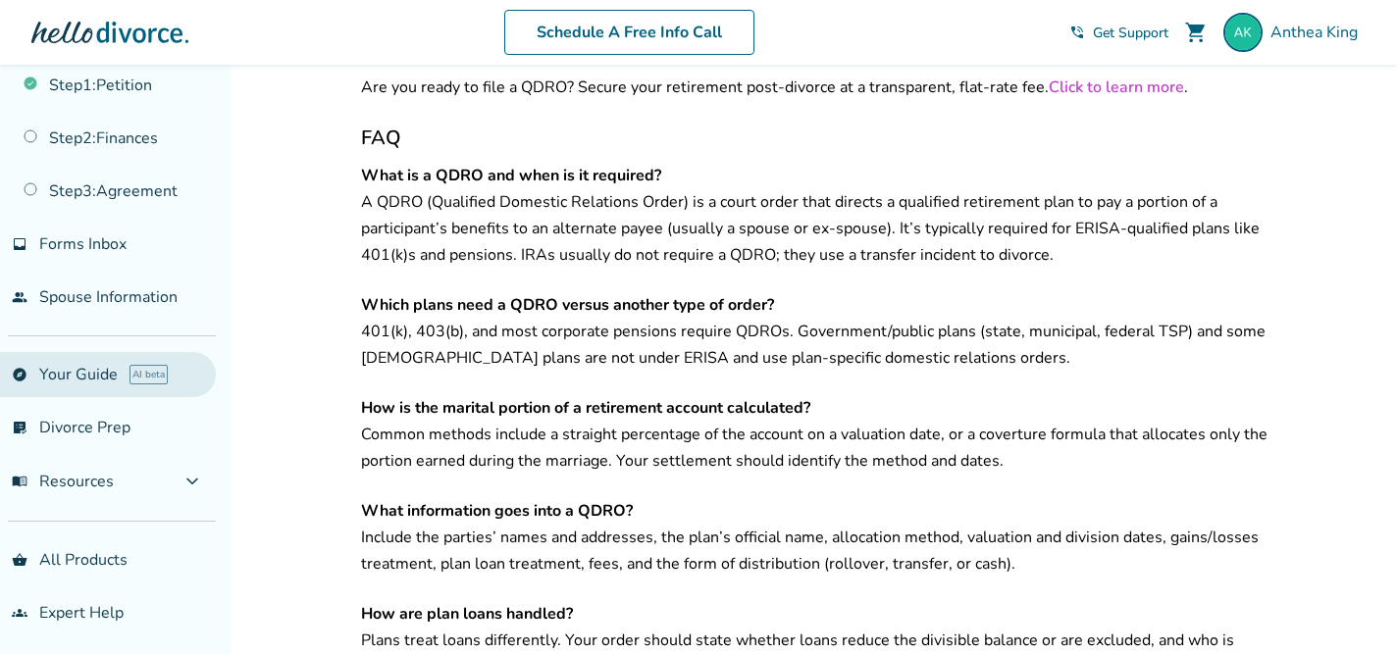
click at [80, 376] on link "explore Your Guide AI beta" at bounding box center [108, 374] width 216 height 45
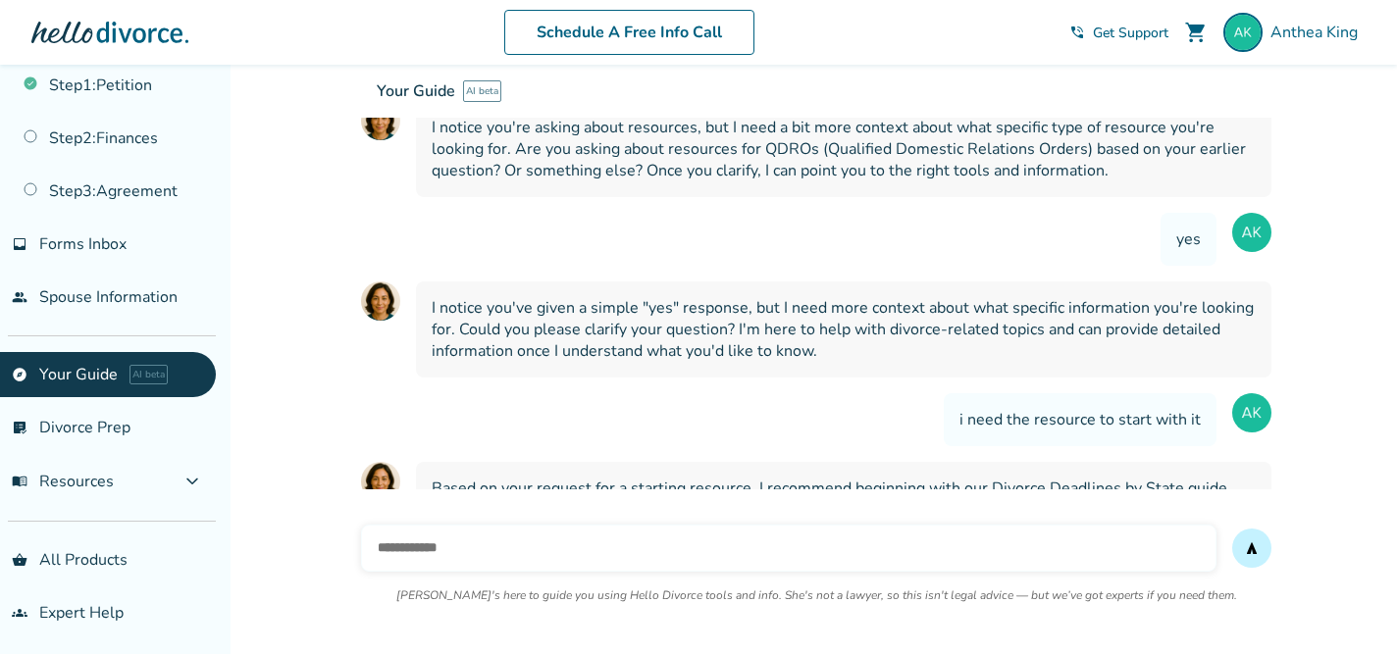
scroll to position [3440, 0]
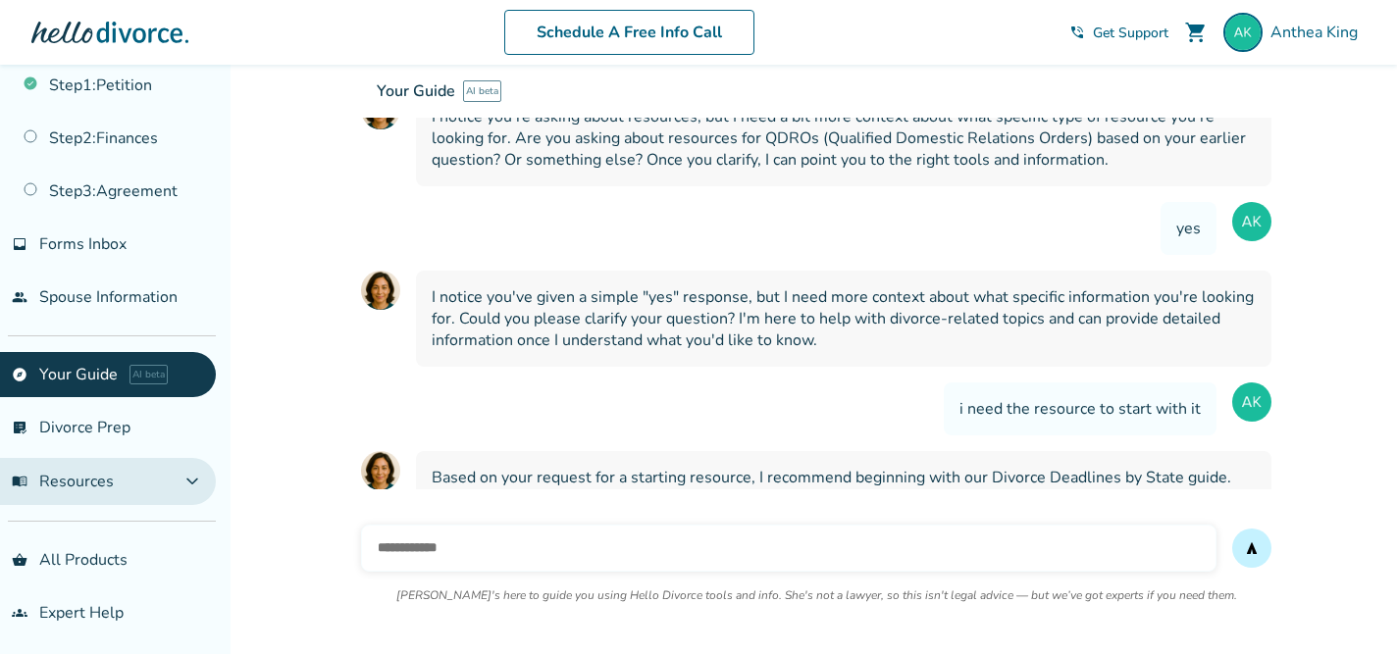
click at [79, 473] on span "menu_book Resources" at bounding box center [63, 482] width 102 height 22
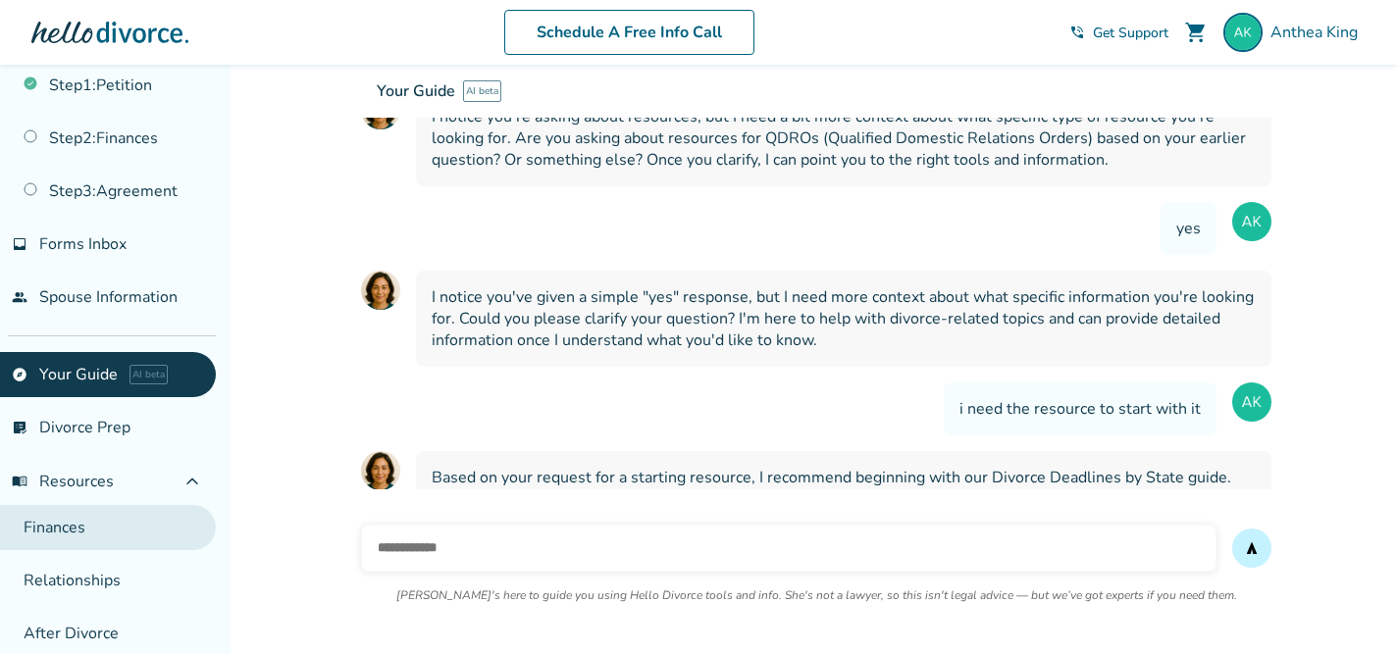
click at [62, 534] on link "Finances" at bounding box center [108, 527] width 216 height 45
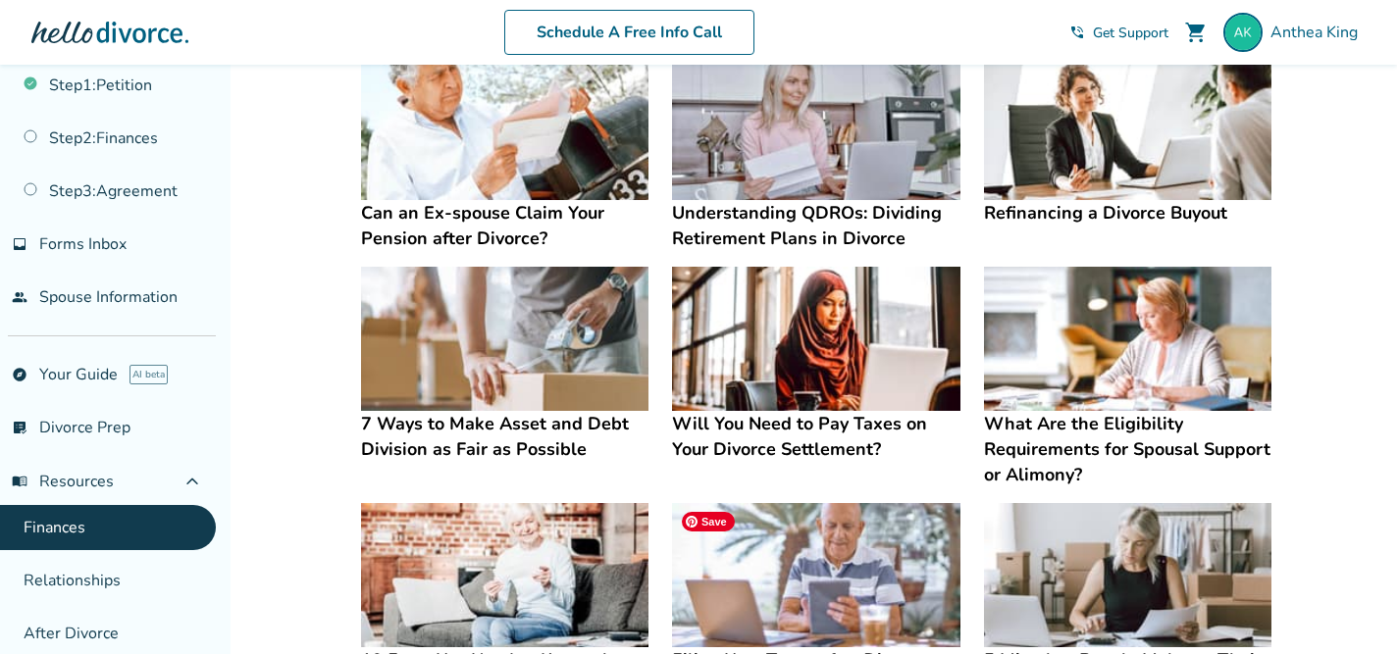
scroll to position [382, 0]
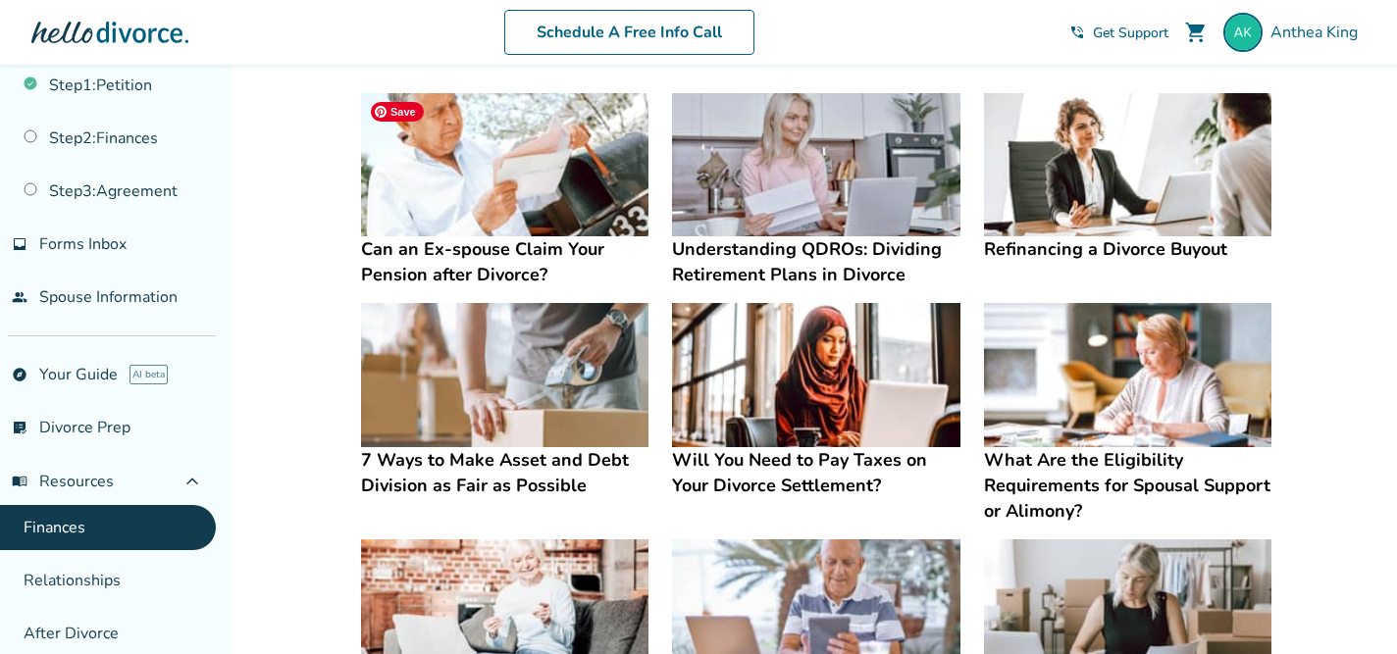
click at [542, 182] on img at bounding box center [504, 165] width 287 height 144
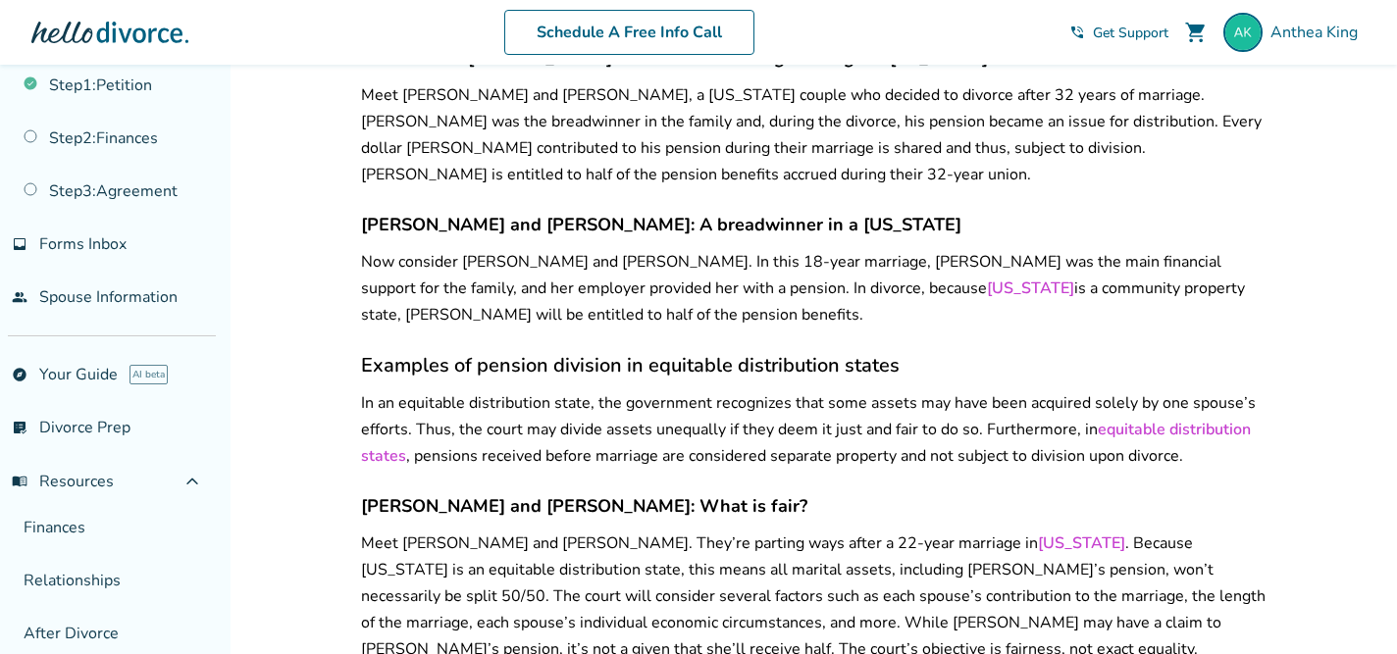
scroll to position [2649, 0]
click at [987, 279] on link "[US_STATE]" at bounding box center [1030, 290] width 87 height 22
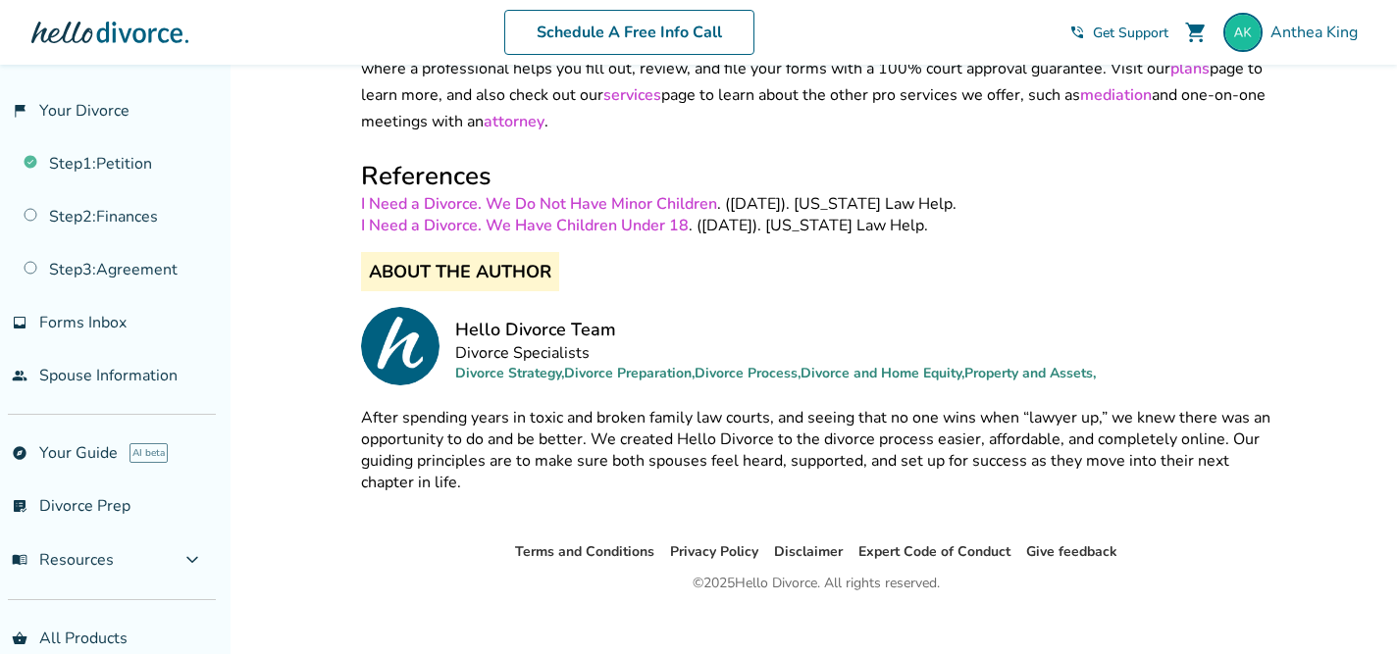
scroll to position [3651, 0]
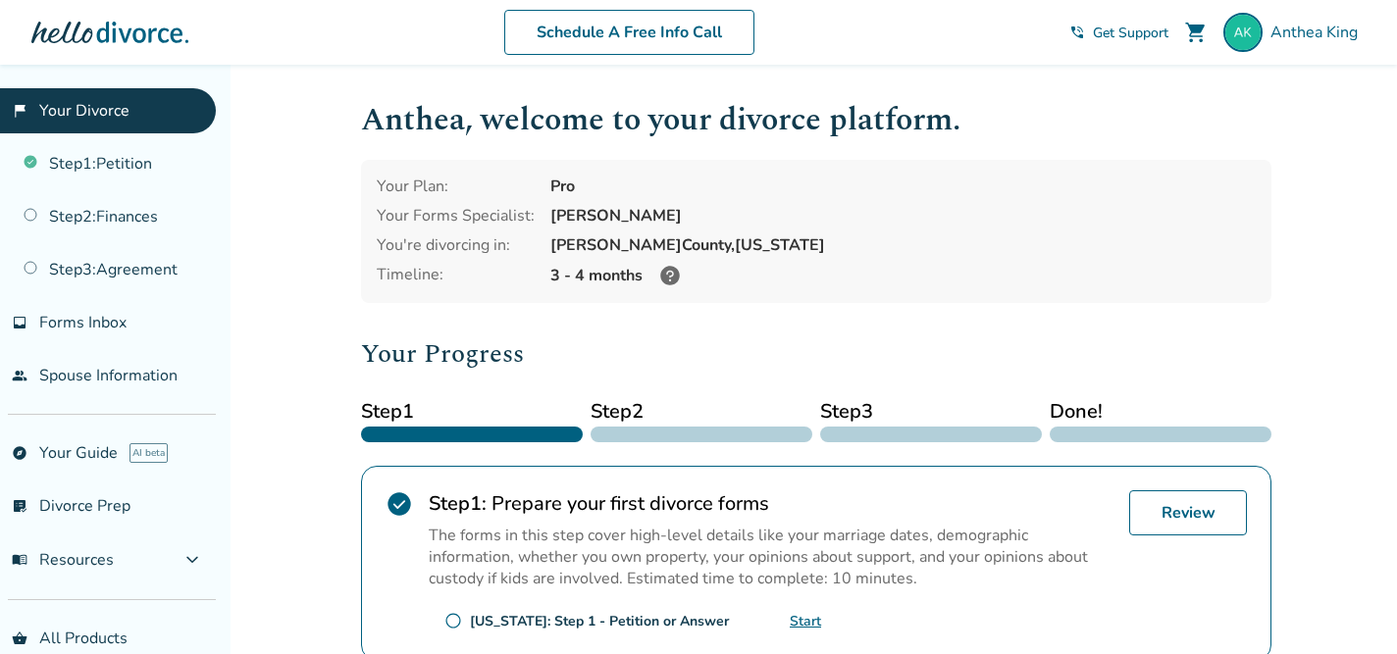
click at [856, 216] on div "[PERSON_NAME]" at bounding box center [902, 216] width 705 height 22
click at [162, 31] on div at bounding box center [109, 32] width 157 height 39
